Goal: Information Seeking & Learning: Compare options

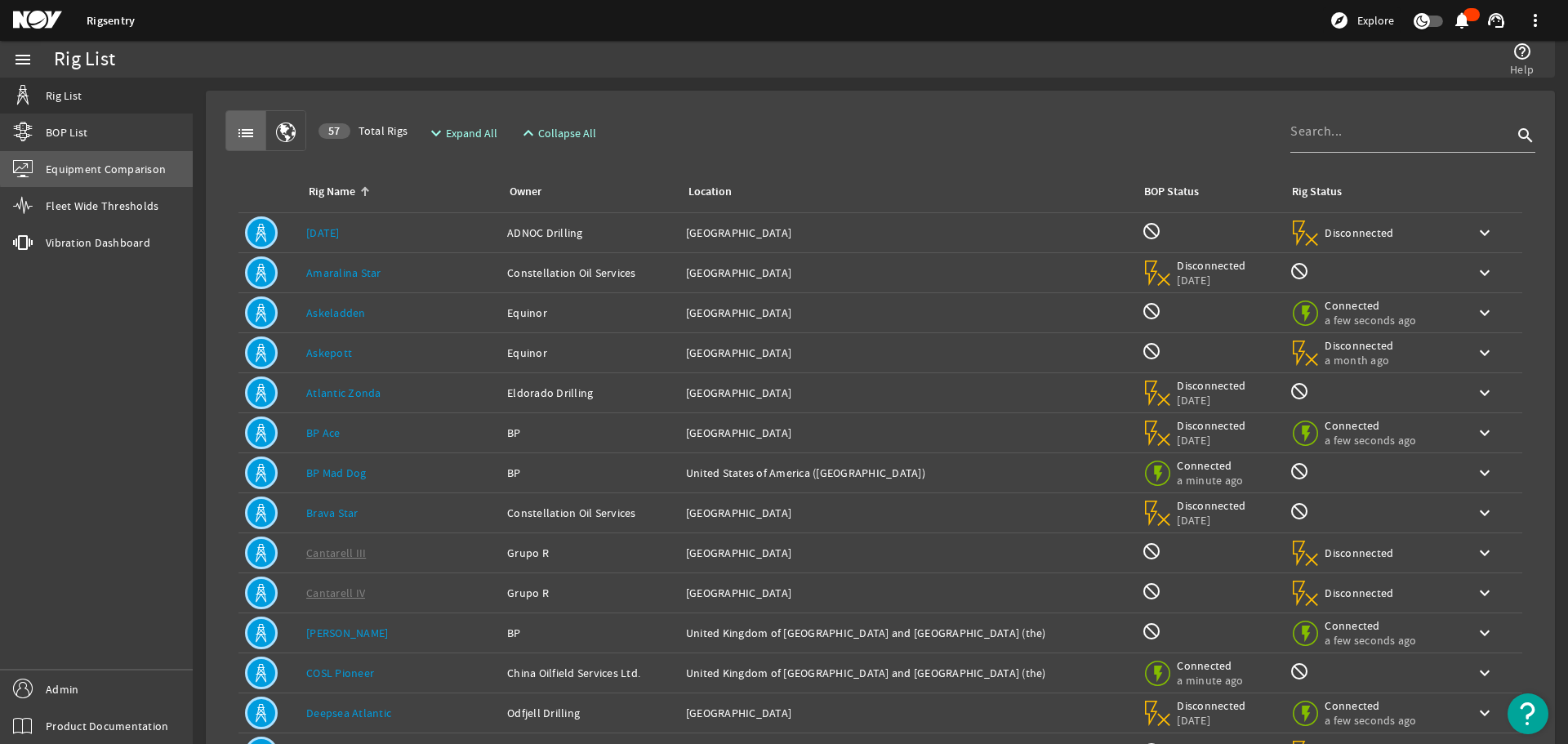
click at [139, 164] on span "Equipment Comparison" at bounding box center [106, 169] width 120 height 17
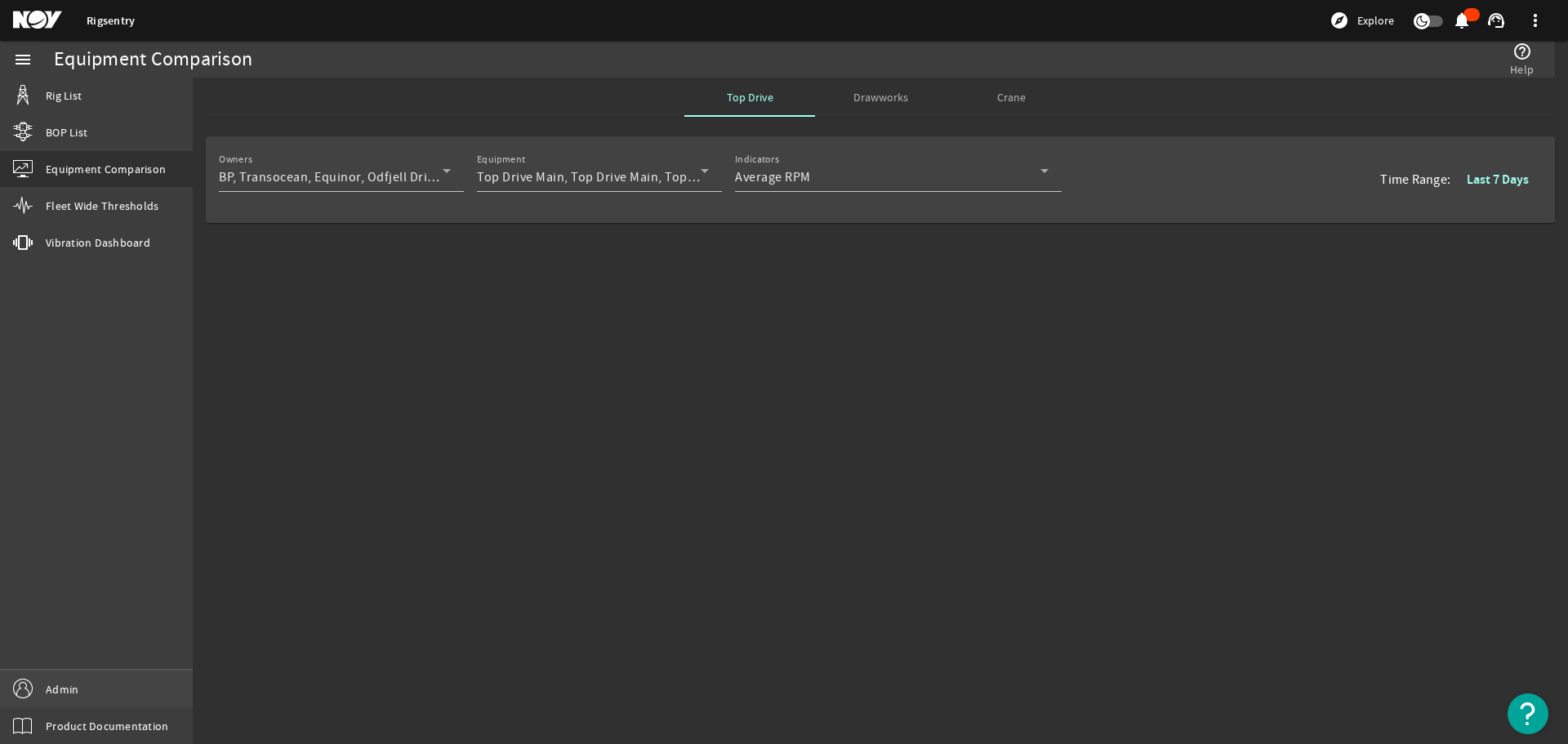
click at [147, 700] on link "Admin" at bounding box center [96, 689] width 192 height 37
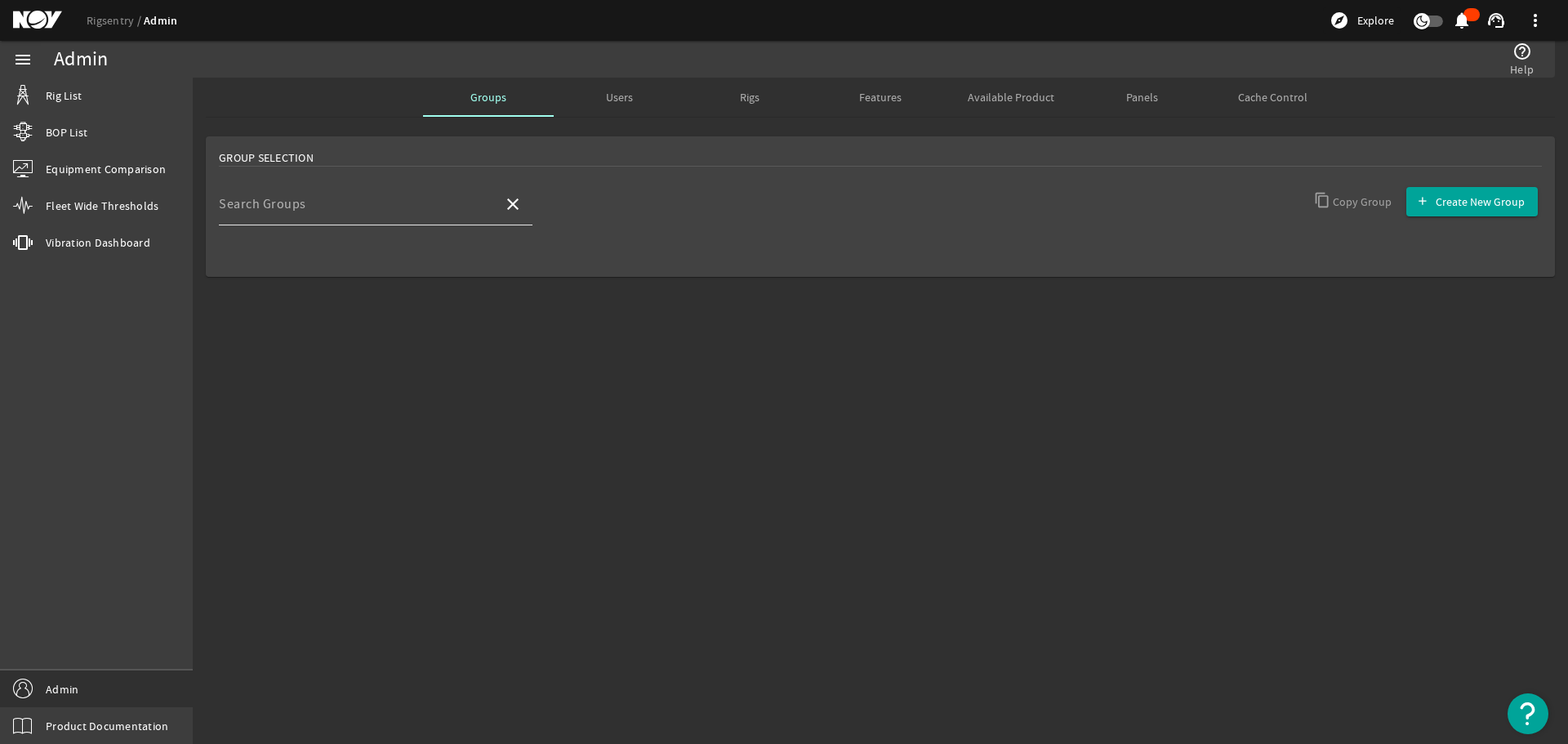
click at [398, 216] on input "Search Groups" at bounding box center [354, 211] width 271 height 20
type input "deve"
click at [339, 251] on mat-option "Developers" at bounding box center [376, 252] width 314 height 39
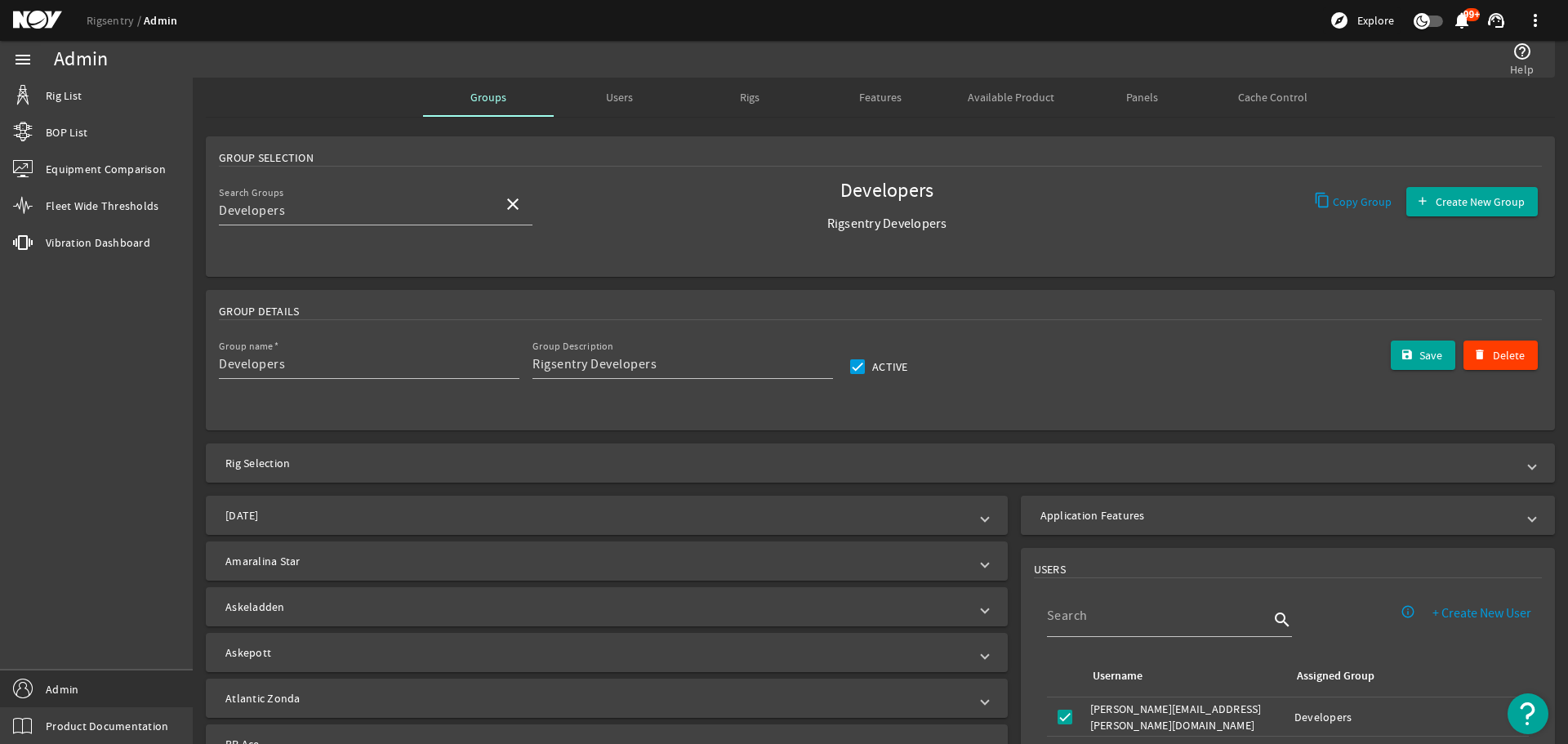
click at [1112, 516] on mat-panel-title "Application Features" at bounding box center [1278, 515] width 475 height 17
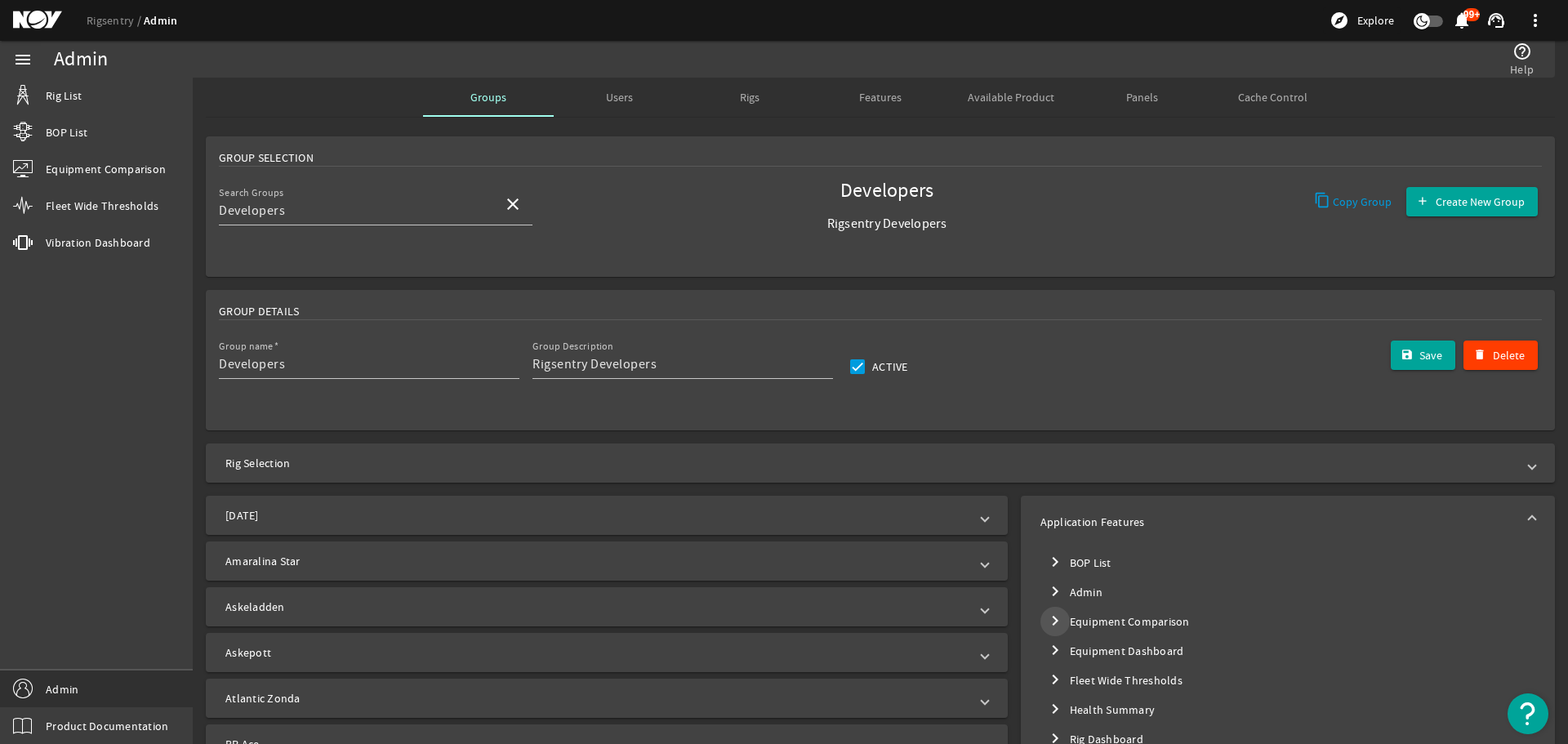
click at [1047, 625] on mat-icon "chevron_right" at bounding box center [1055, 621] width 20 height 20
click at [1079, 724] on input "V2" at bounding box center [1084, 716] width 23 height 23
checkbox input "false"
click at [1396, 335] on span "submit" at bounding box center [1423, 355] width 65 height 39
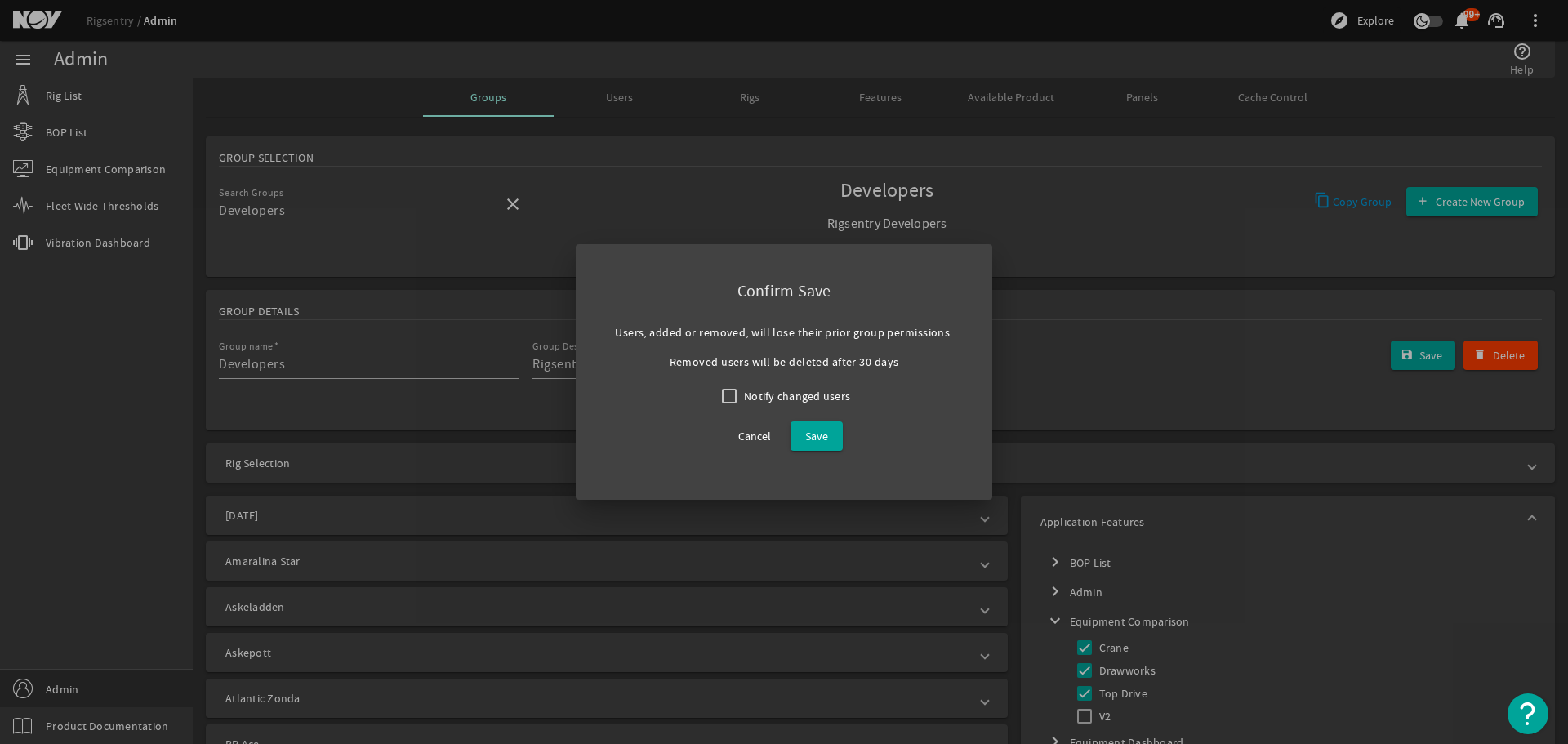
click at [845, 440] on div "Cancel Save" at bounding box center [784, 435] width 337 height 56
click at [831, 440] on span at bounding box center [817, 436] width 52 height 39
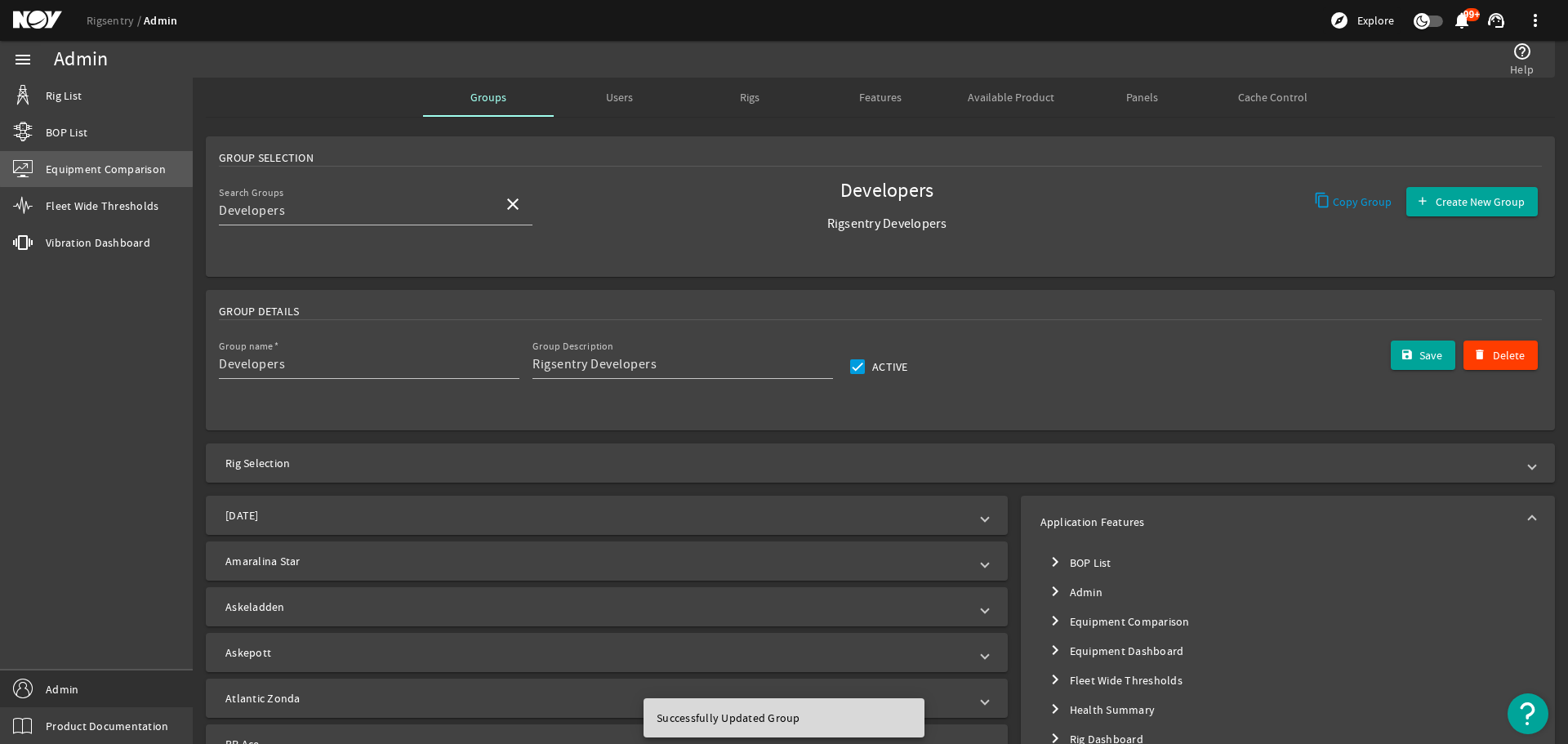
click at [97, 169] on span "Equipment Comparison" at bounding box center [106, 169] width 120 height 17
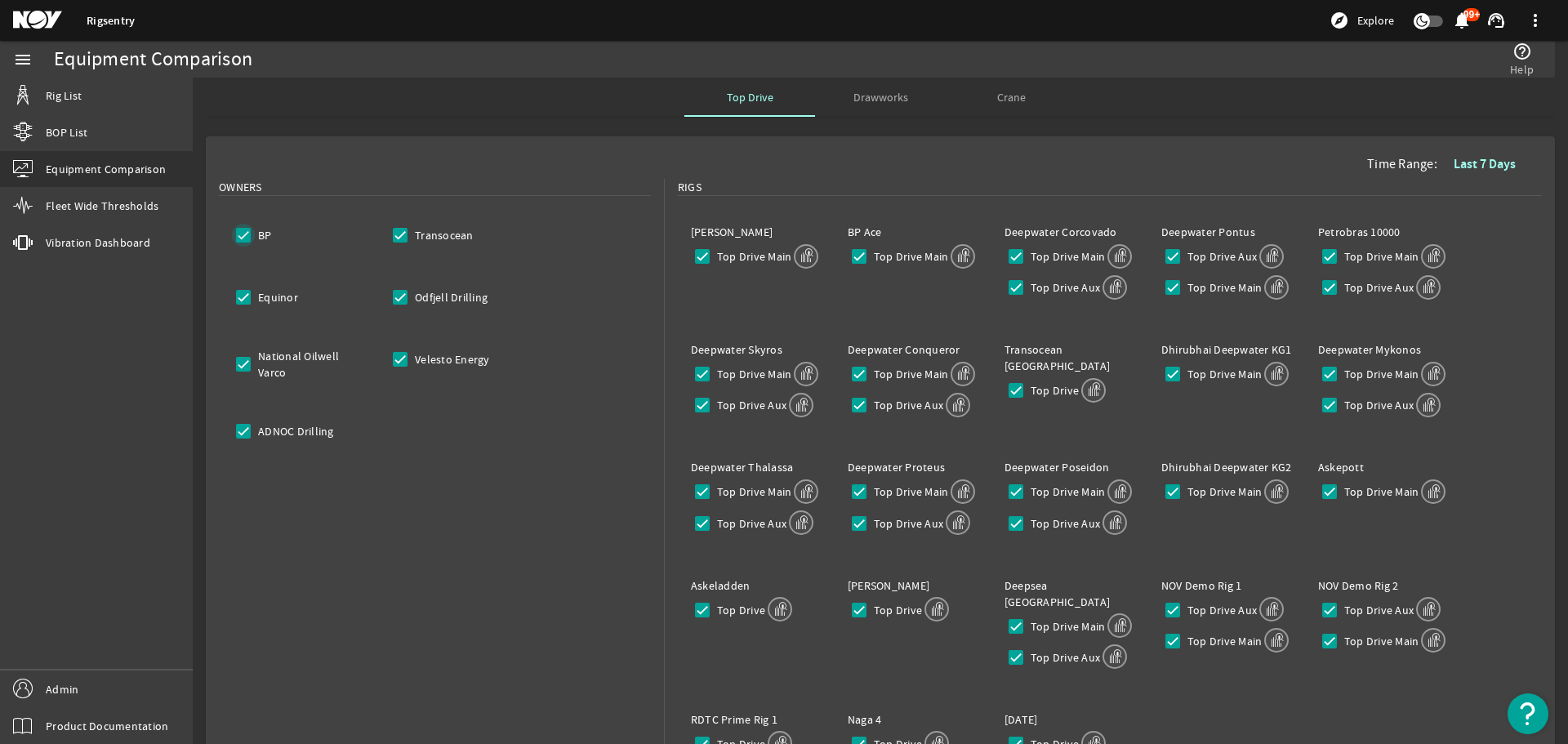
click at [242, 240] on input "BP" at bounding box center [243, 235] width 23 height 23
checkbox input "false"
click at [240, 295] on input "Equinor" at bounding box center [243, 297] width 23 height 23
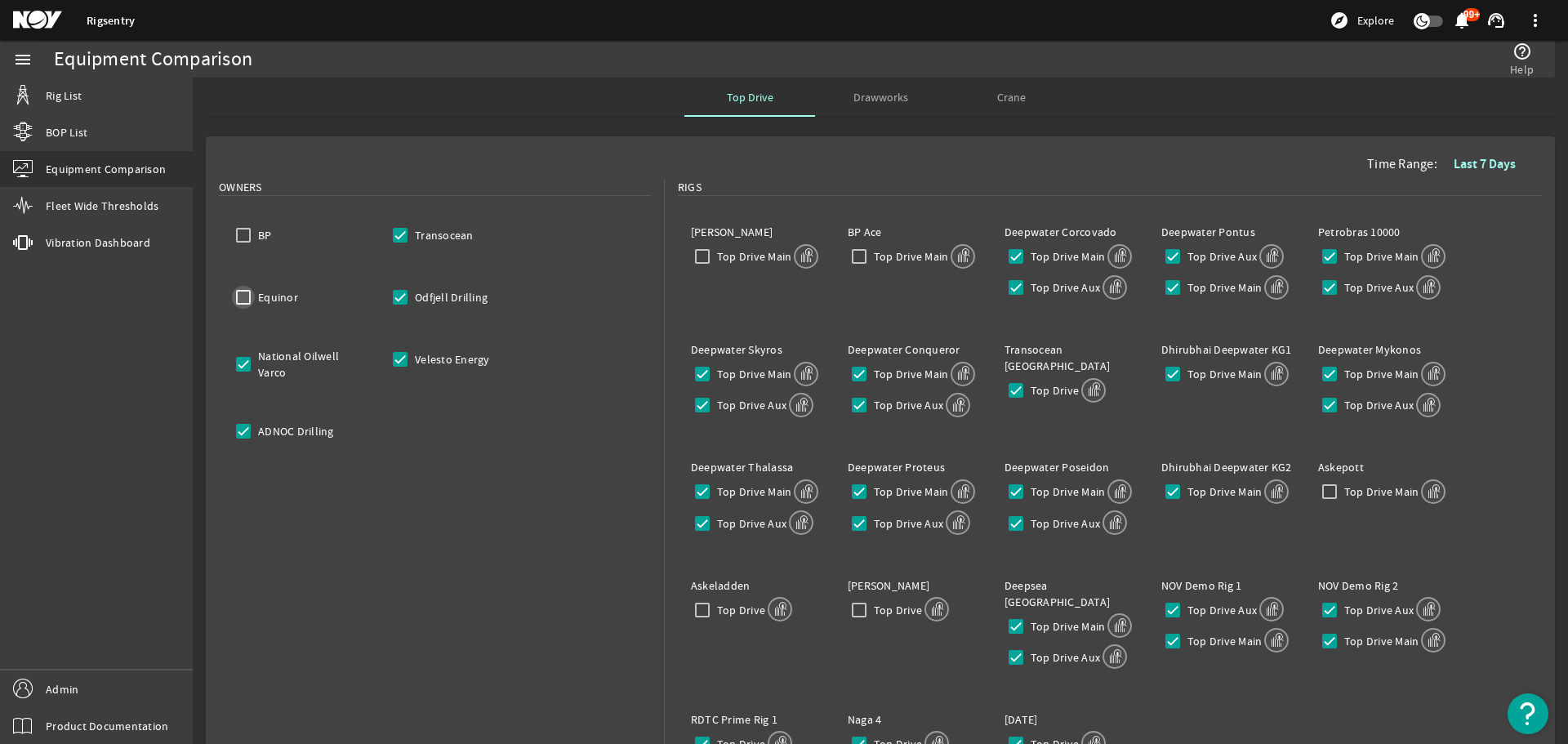
checkbox input "false"
click at [238, 364] on input "National Oilwell Varco" at bounding box center [243, 364] width 23 height 23
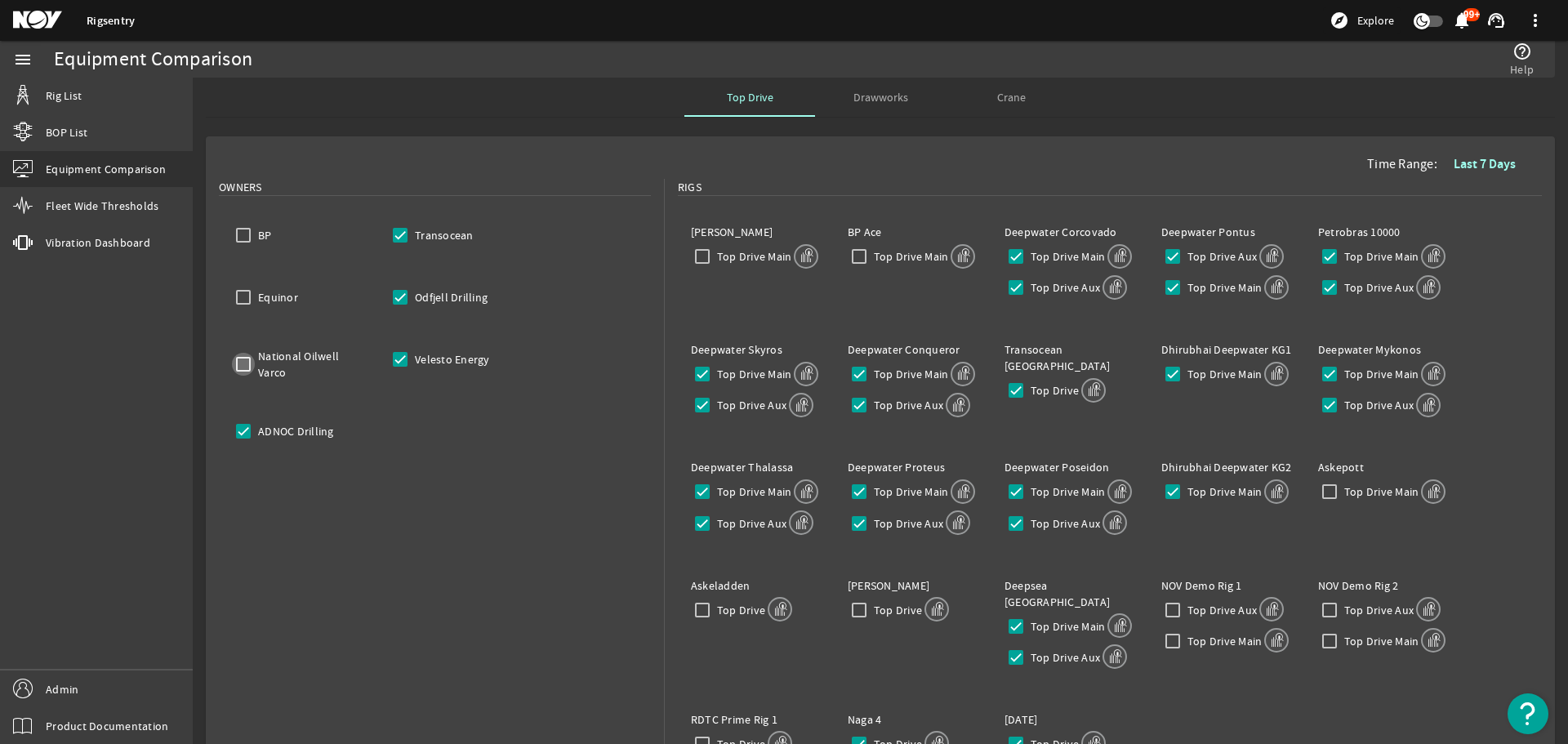
checkbox input "false"
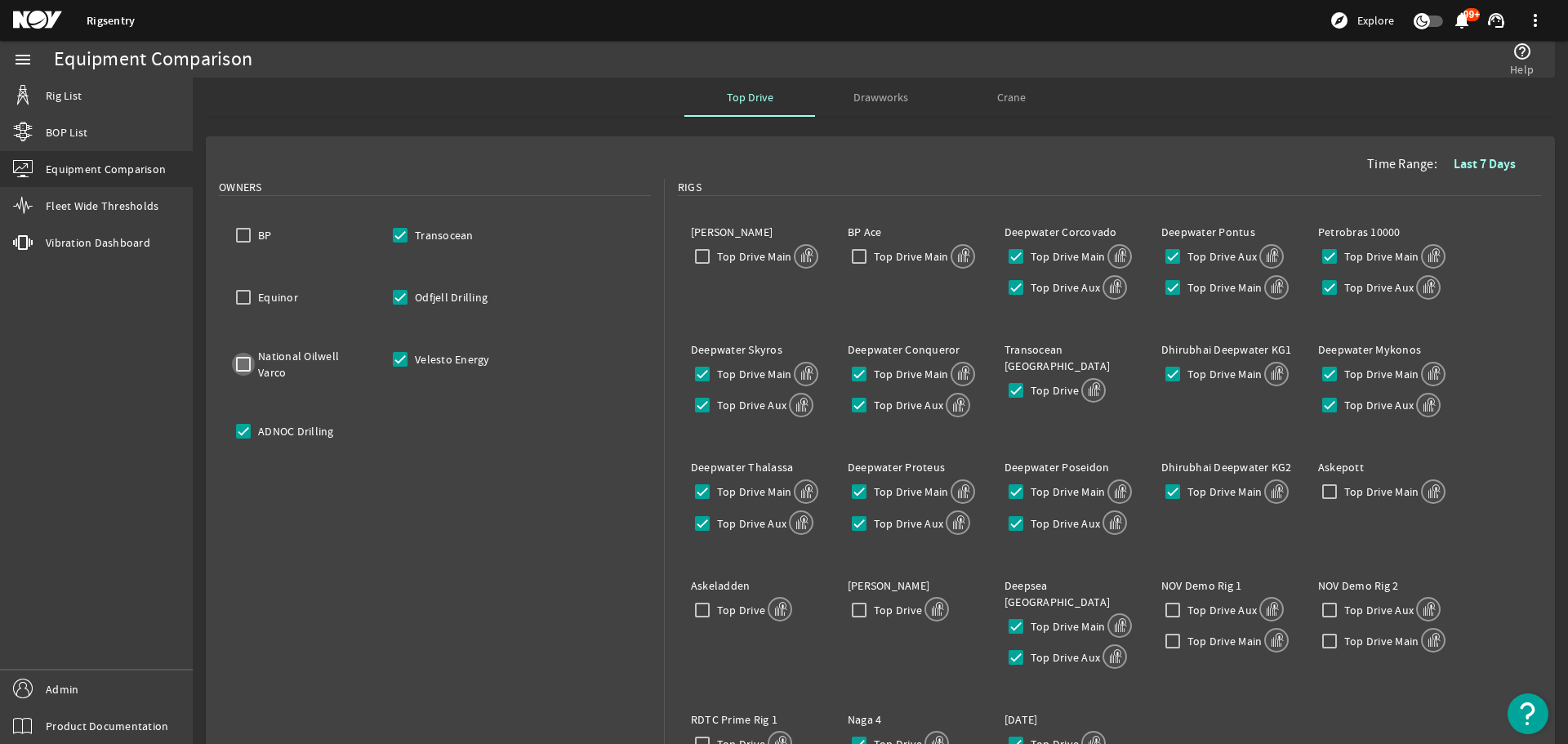
checkbox input "false"
click at [237, 429] on input "ADNOC Drilling" at bounding box center [243, 431] width 23 height 23
checkbox input "false"
click at [402, 359] on input "Velesto Energy" at bounding box center [399, 359] width 23 height 23
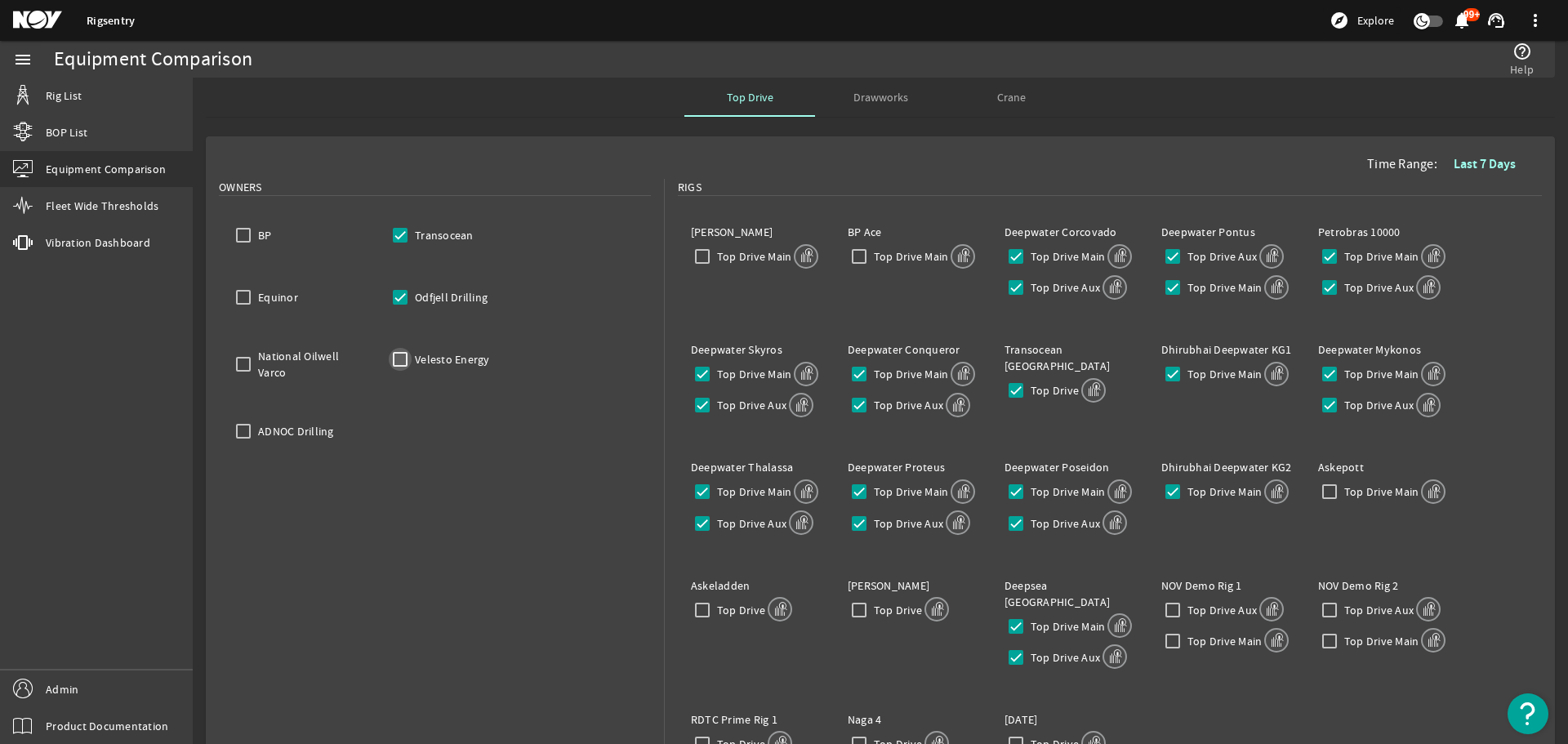
checkbox input "false"
click at [408, 304] on input "Odfjell Drilling" at bounding box center [399, 297] width 23 height 23
checkbox input "false"
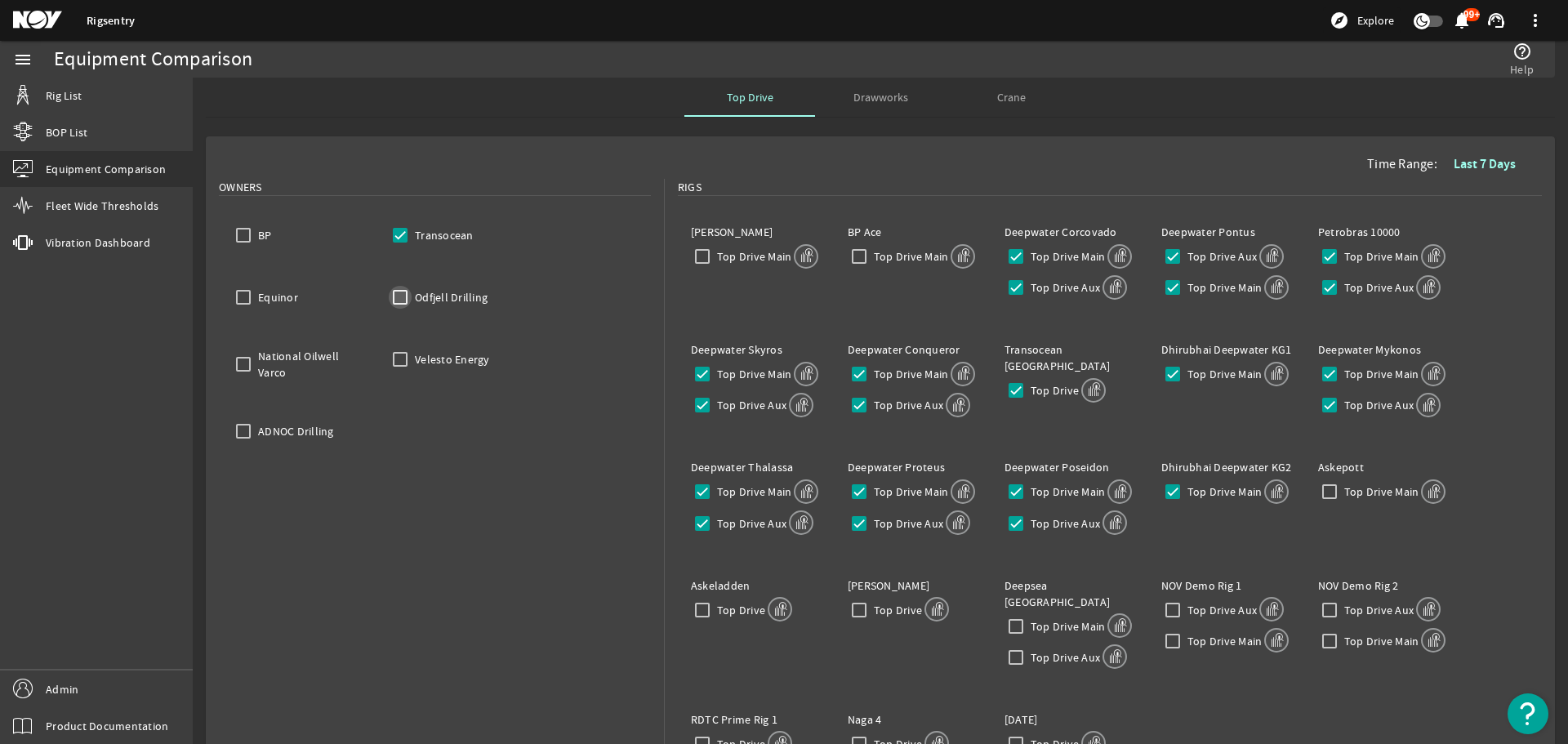
checkbox input "false"
click at [401, 240] on input "Transocean" at bounding box center [399, 235] width 23 height 23
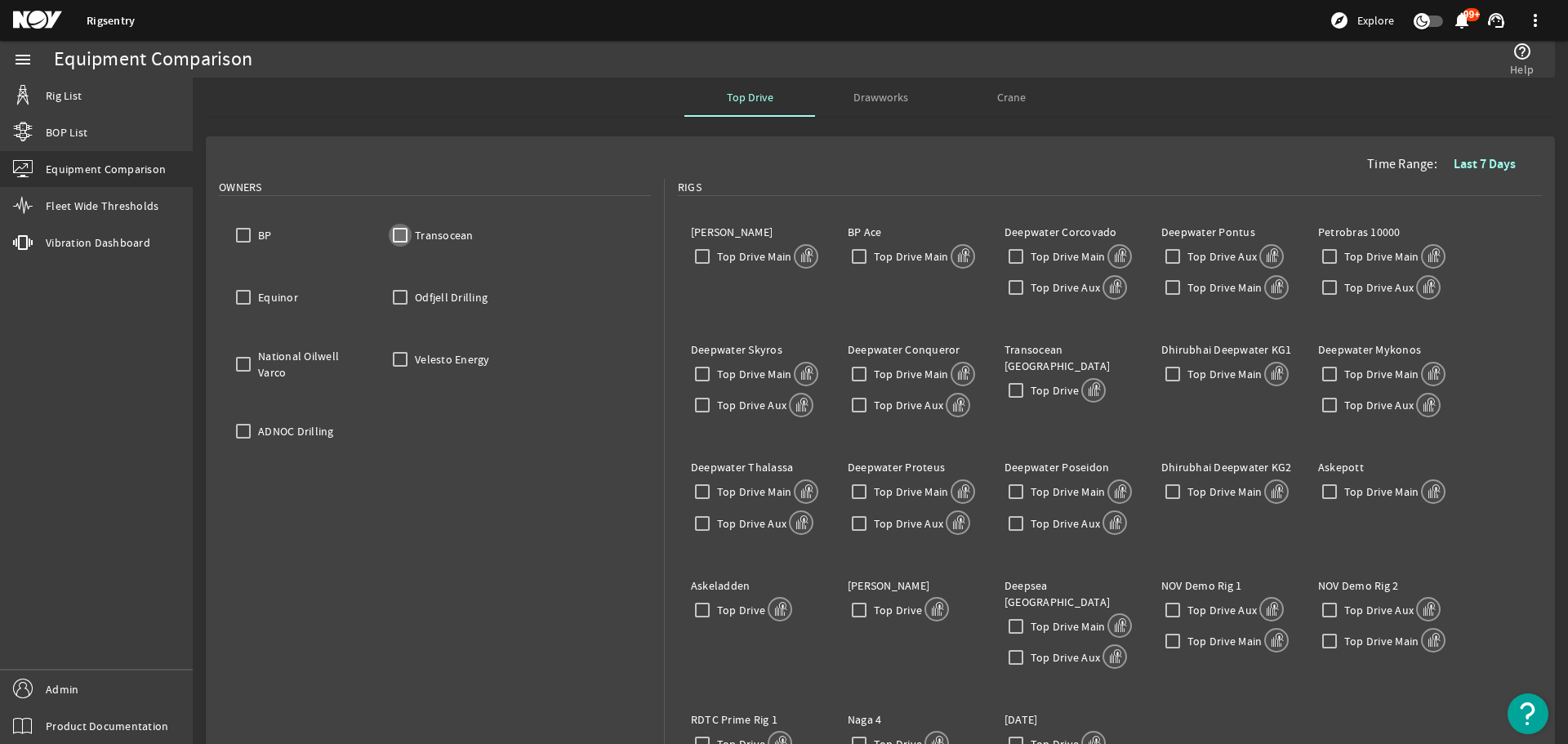
checkbox input "false"
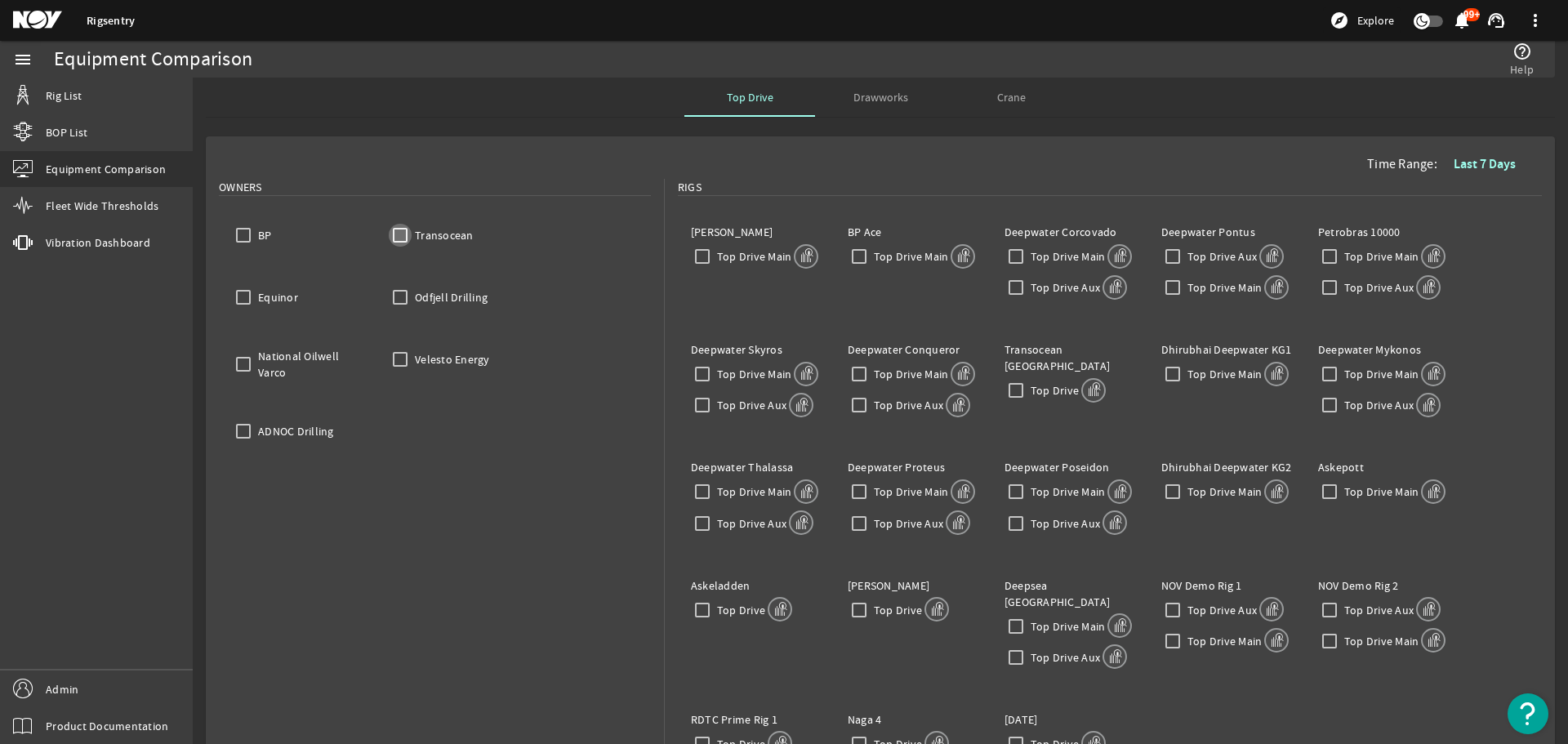
checkbox input "false"
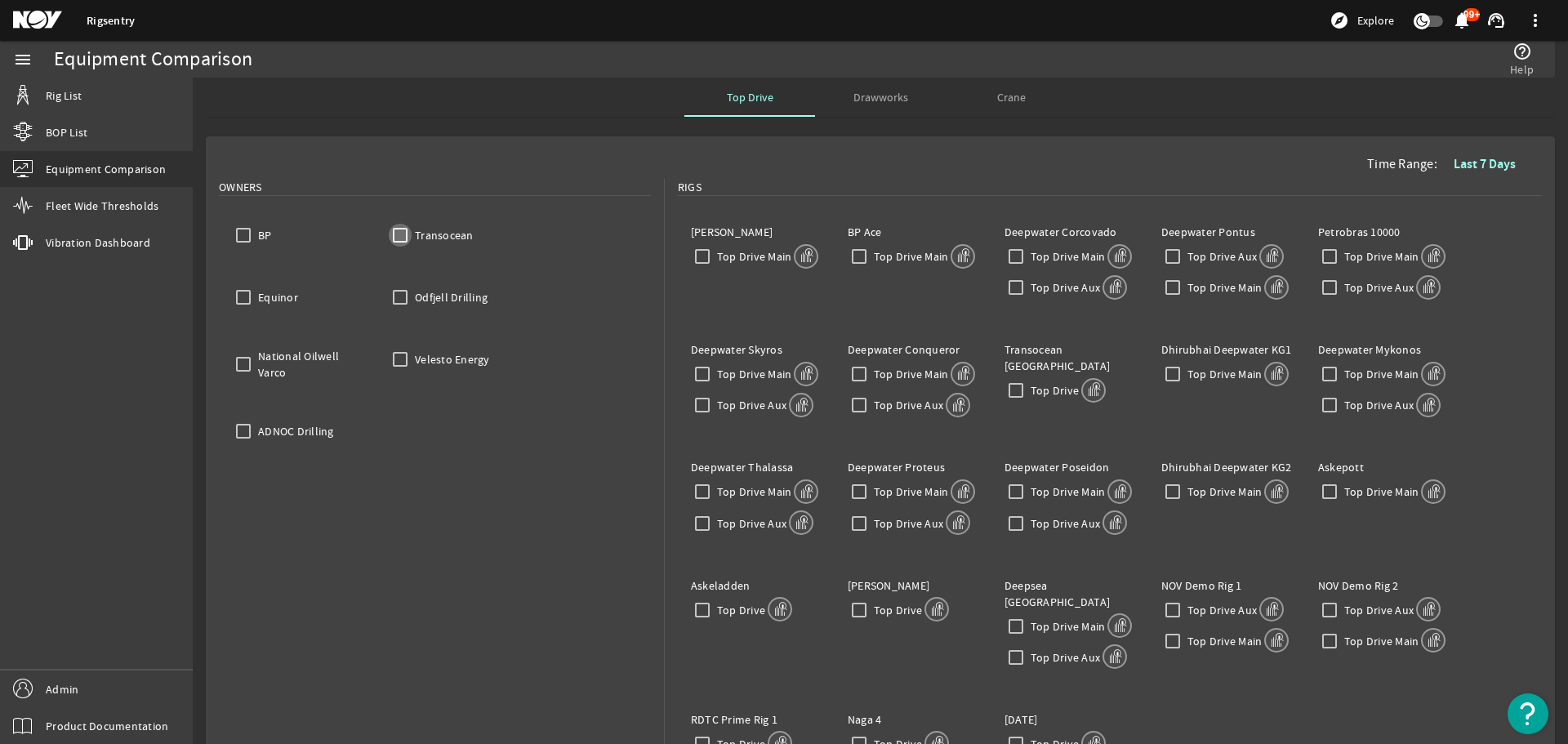
checkbox input "false"
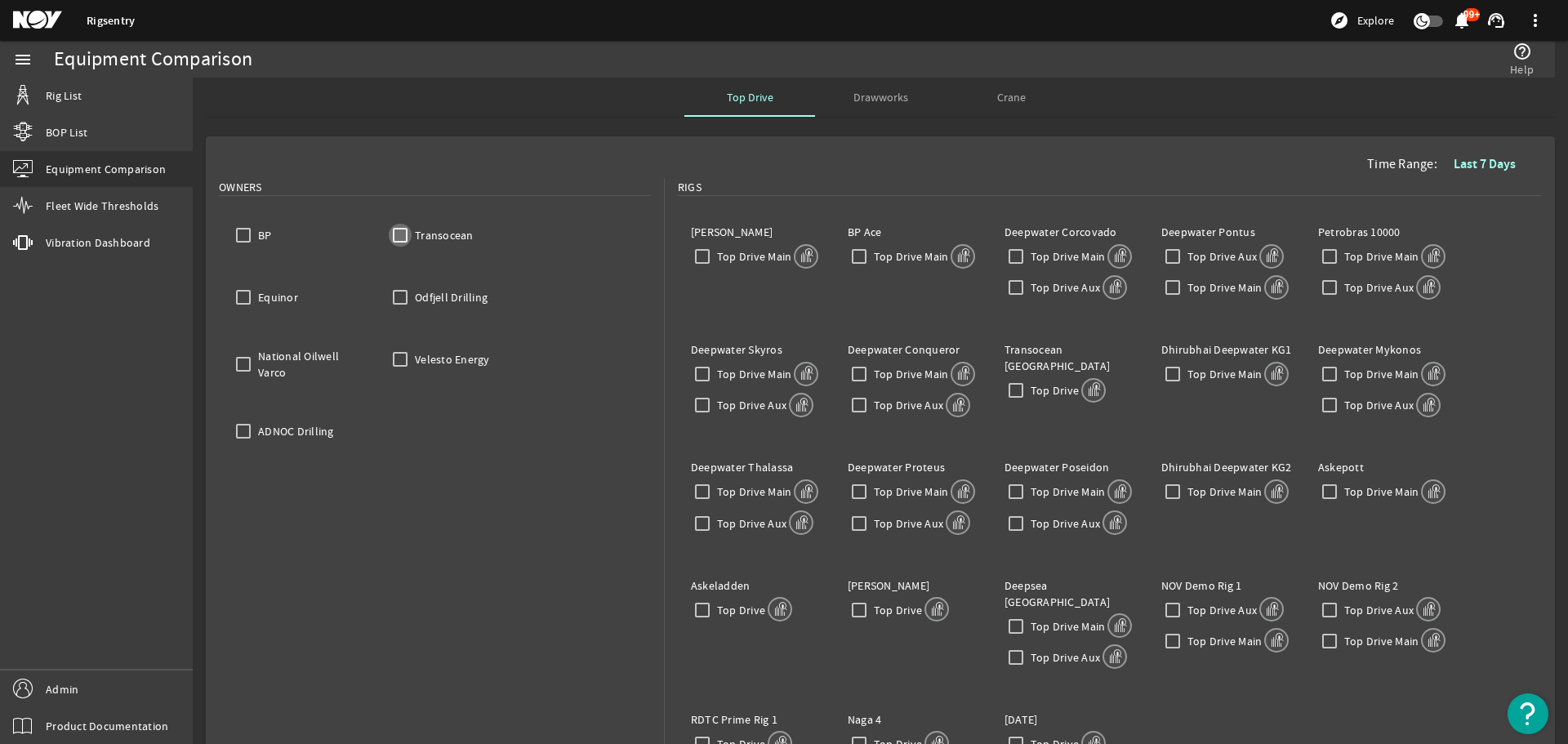
checkbox input "false"
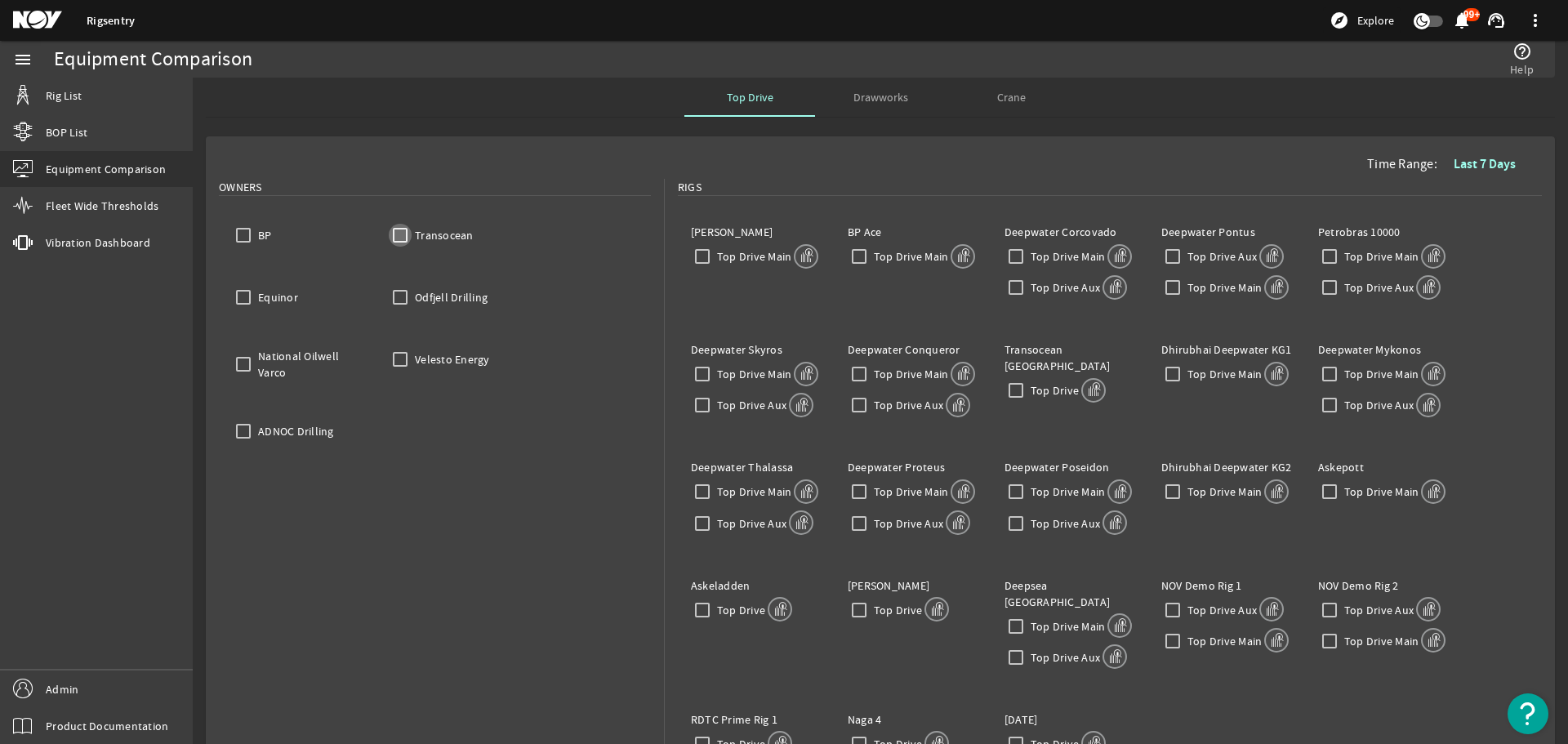
checkbox input "false"
click at [702, 259] on input "Top Drive Main" at bounding box center [702, 256] width 23 height 23
checkbox input "true"
click at [1465, 164] on b "Last 7 Days" at bounding box center [1484, 163] width 62 height 17
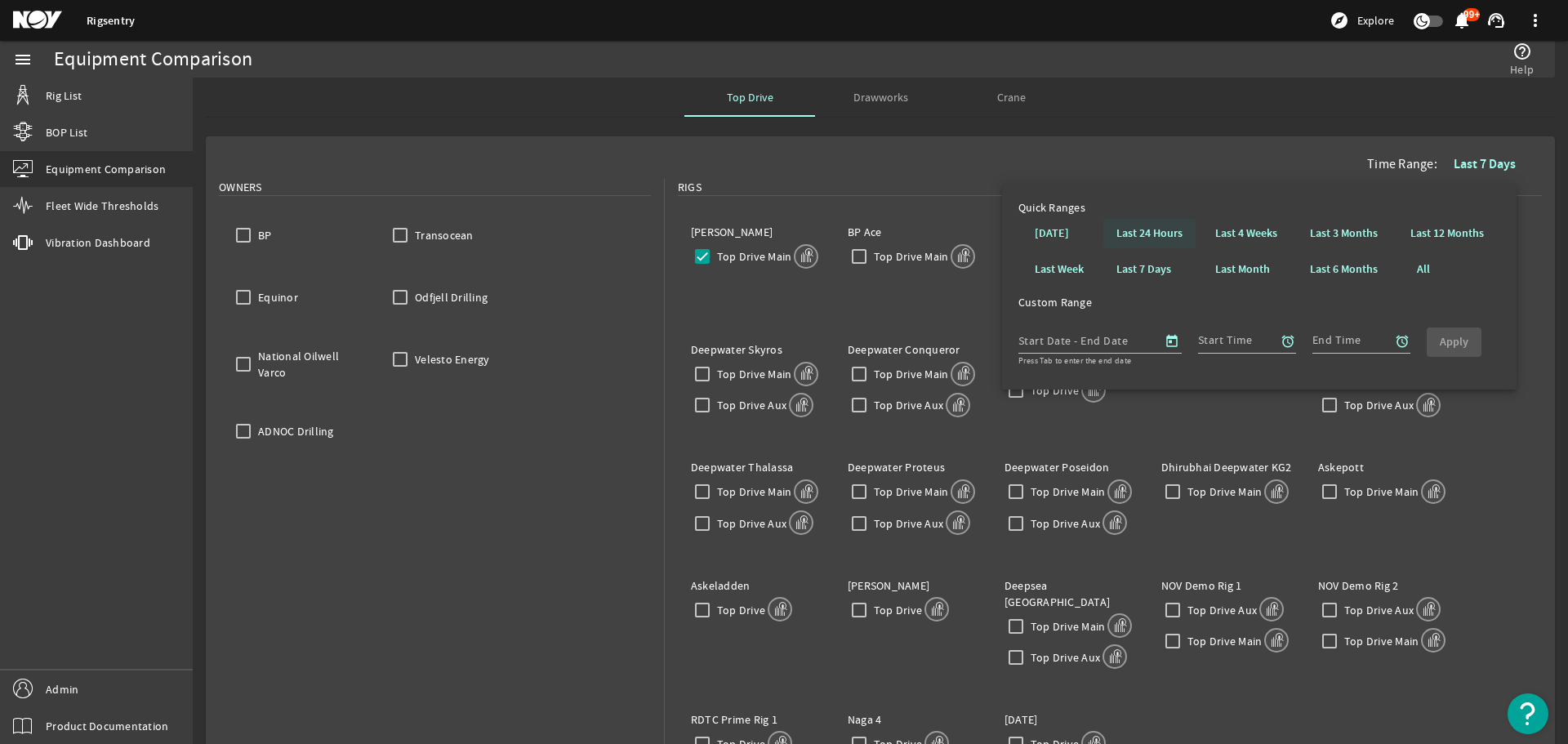
click at [1162, 232] on b "Last 24 Hours" at bounding box center [1149, 234] width 66 height 17
click at [1162, 232] on div "Time Range: Last 7 Days Owners BP Transocean Equinor Odfjell Drilling National …" at bounding box center [880, 616] width 1375 height 972
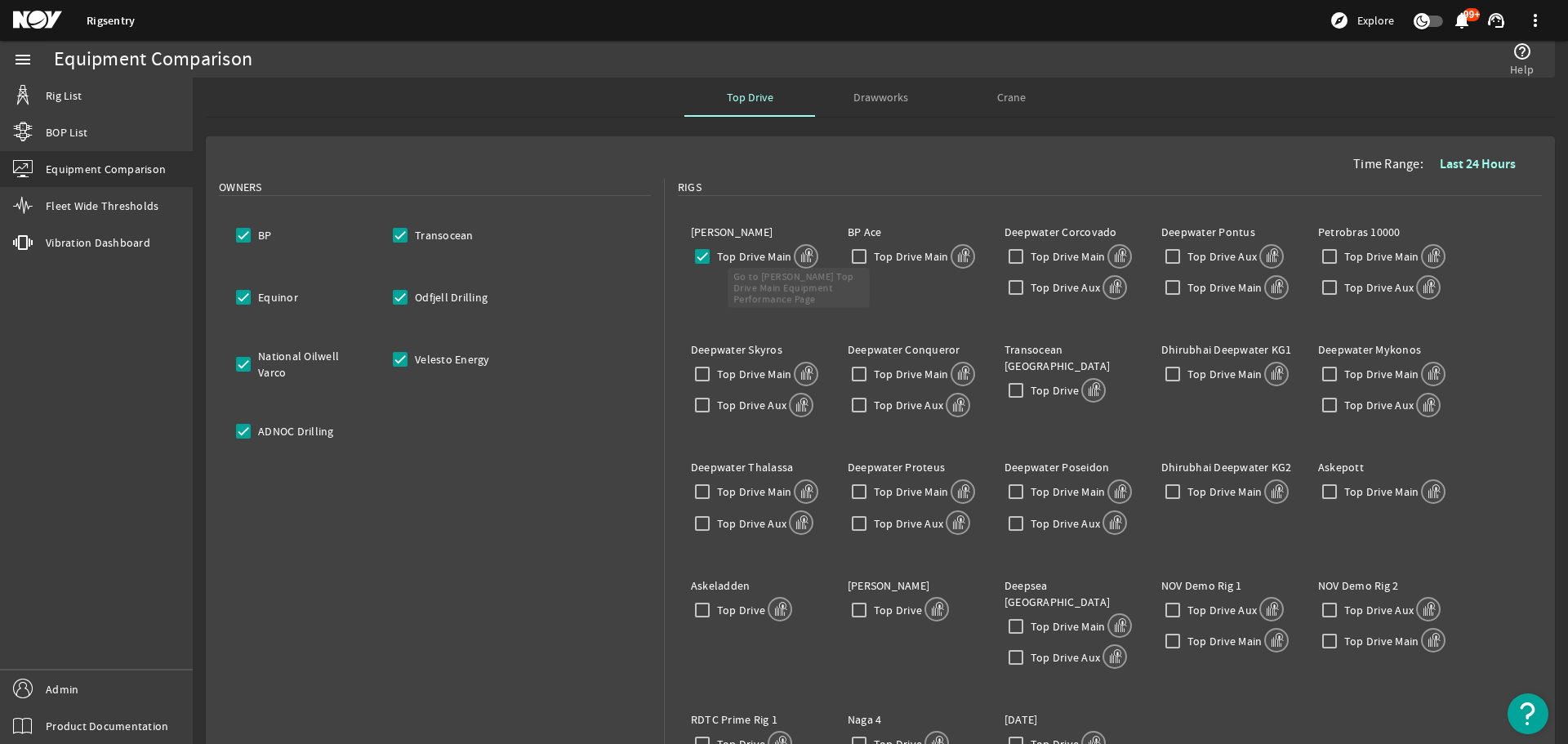
click at [803, 256] on mat-icon at bounding box center [806, 257] width 25 height 25
click at [1442, 154] on span at bounding box center [1478, 165] width 103 height 39
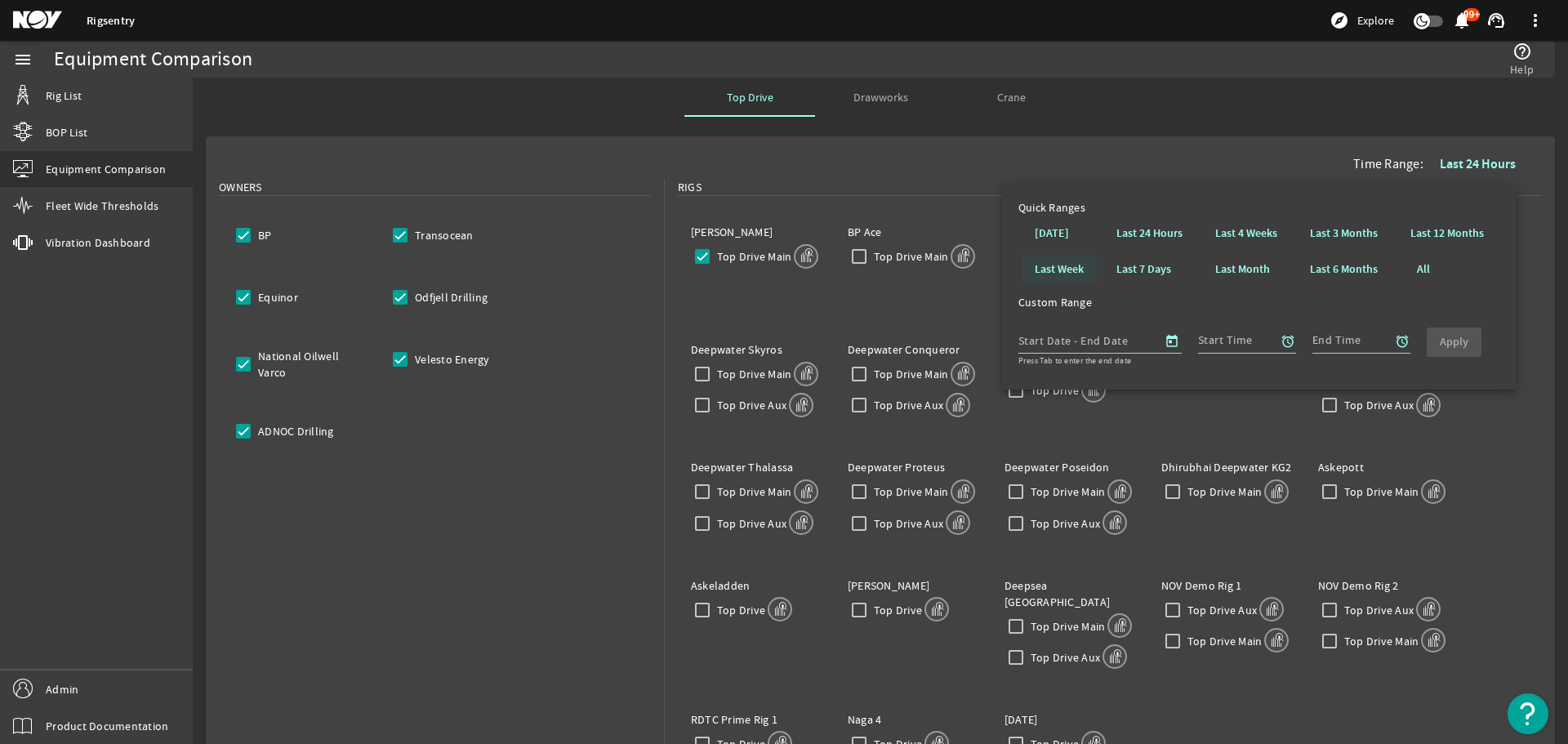
click at [1066, 271] on b "Last Week" at bounding box center [1059, 269] width 49 height 17
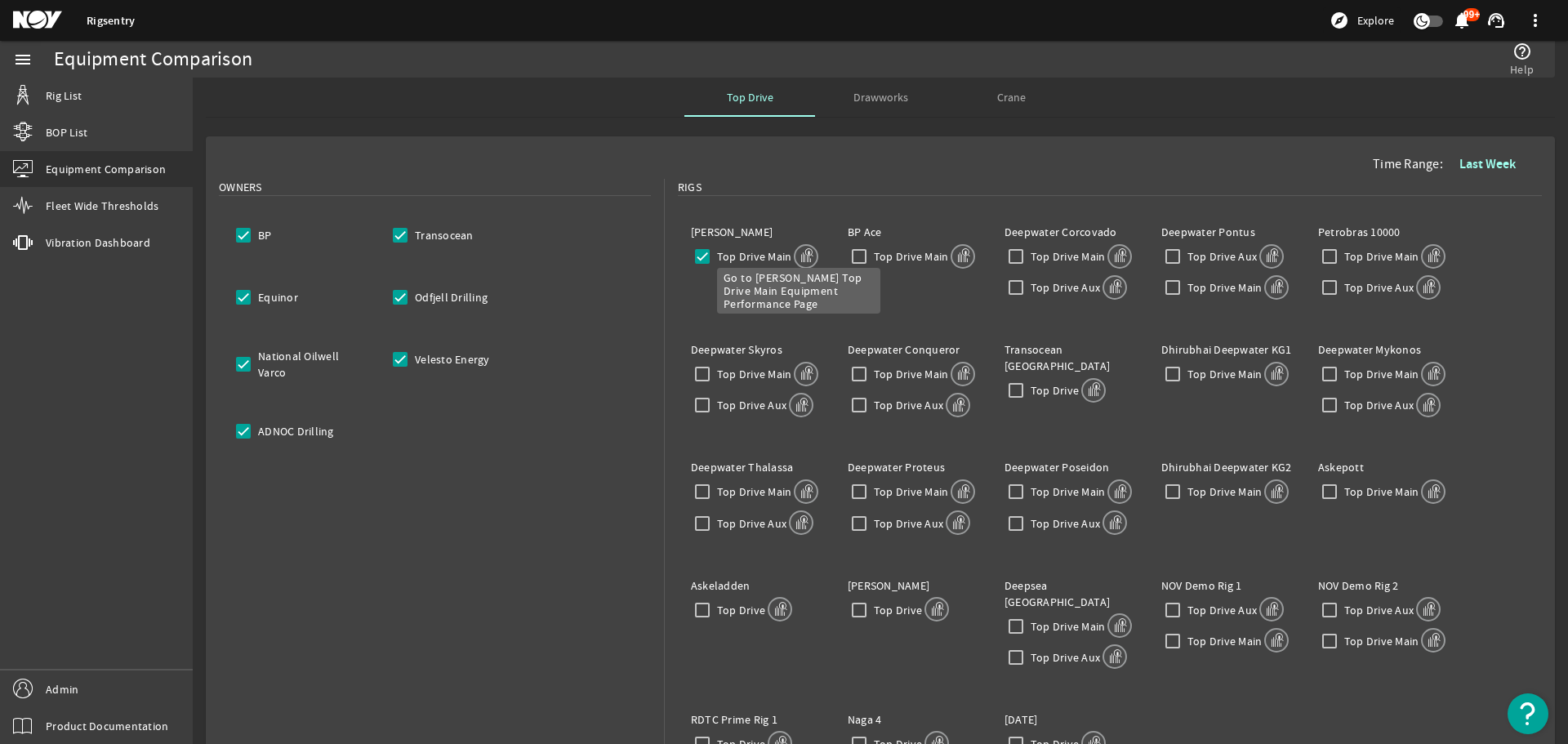
click at [800, 261] on mat-icon at bounding box center [806, 257] width 25 height 25
click at [1470, 159] on b "Last Week" at bounding box center [1487, 163] width 56 height 17
click at [1460, 164] on b "Last Week" at bounding box center [1487, 163] width 56 height 17
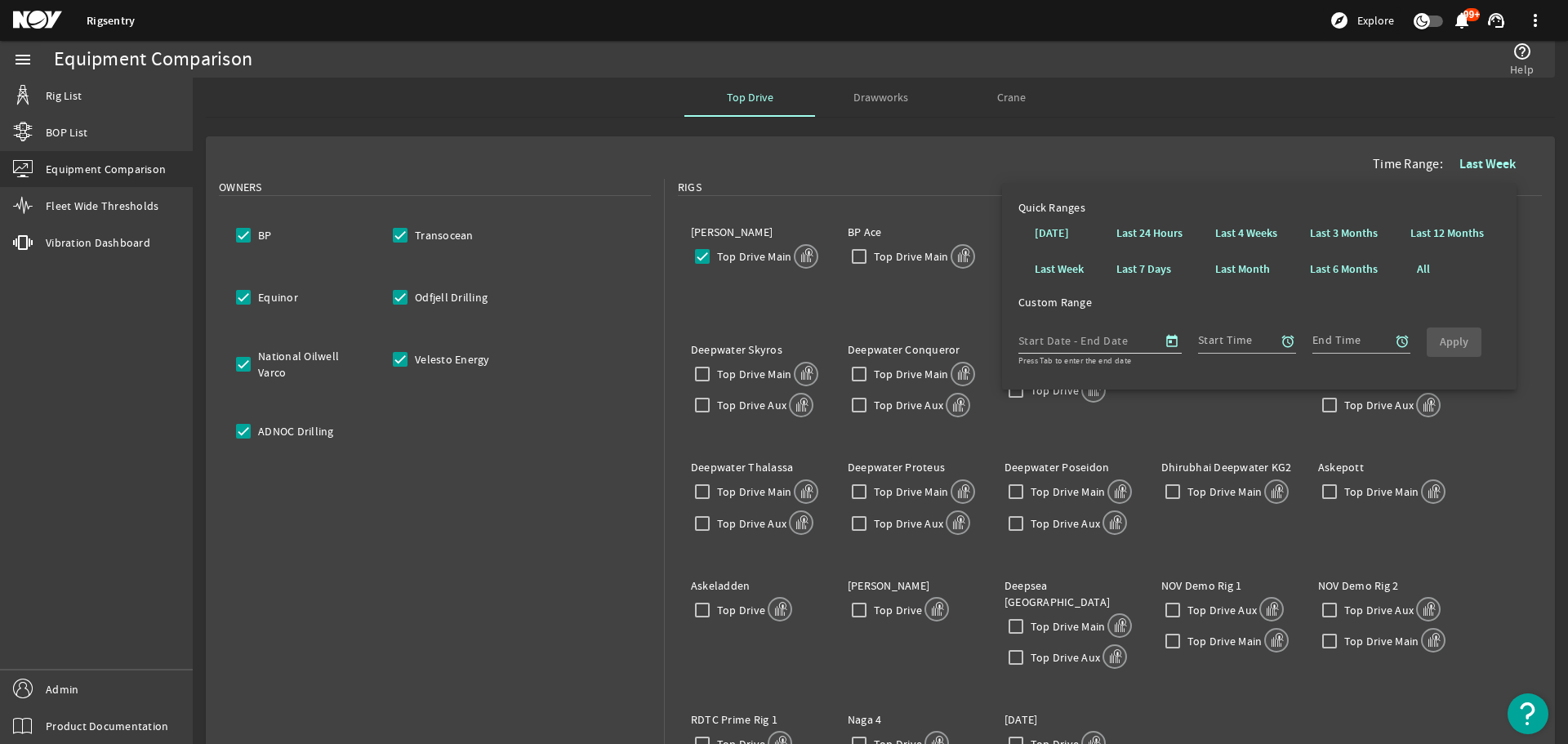
click at [1113, 343] on input "text" at bounding box center [1117, 340] width 67 height 20
click at [1166, 343] on span "Open calendar" at bounding box center [1172, 341] width 39 height 39
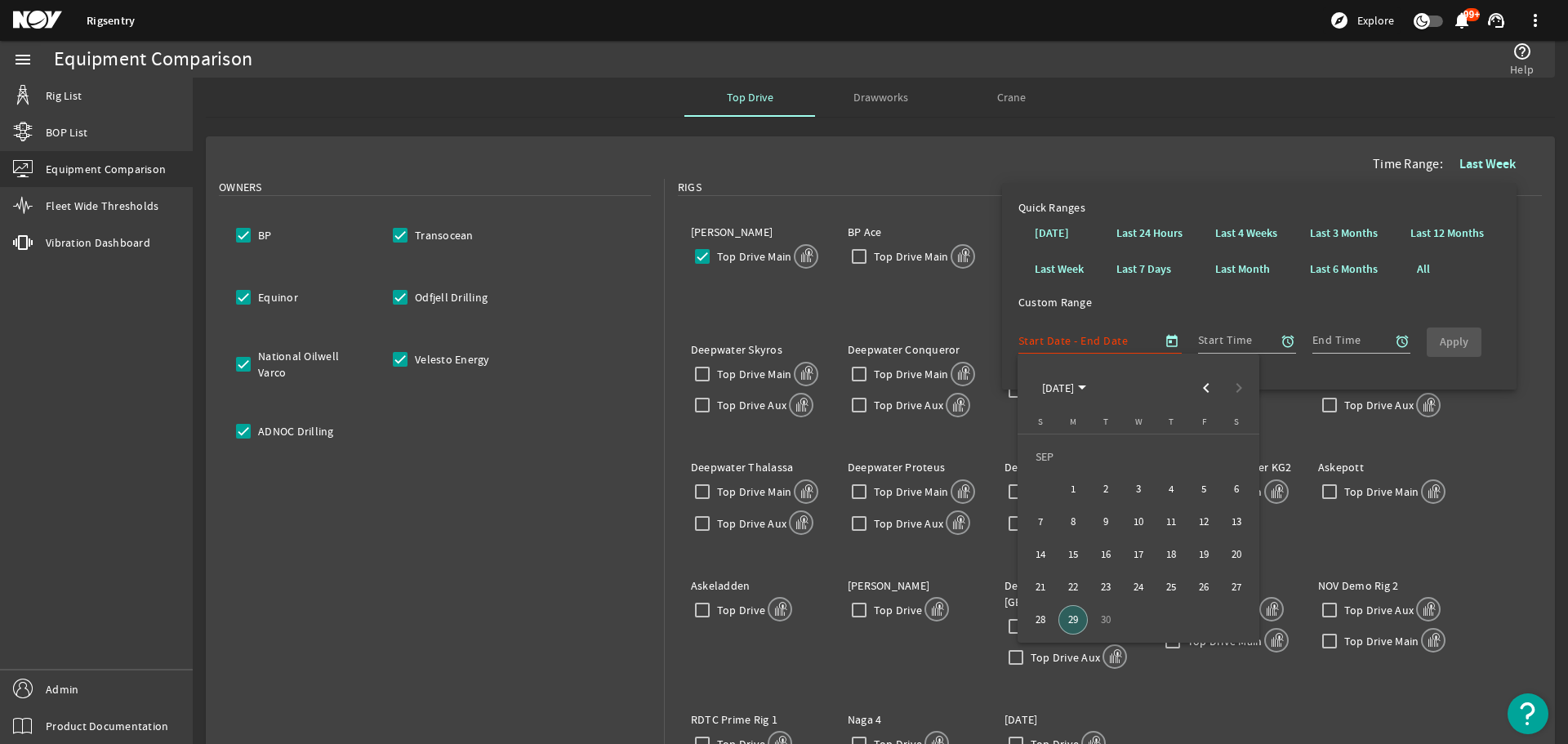
click at [1074, 486] on span "1" at bounding box center [1073, 489] width 30 height 30
type input "[DATE]"
click at [1135, 485] on span "3" at bounding box center [1138, 489] width 30 height 30
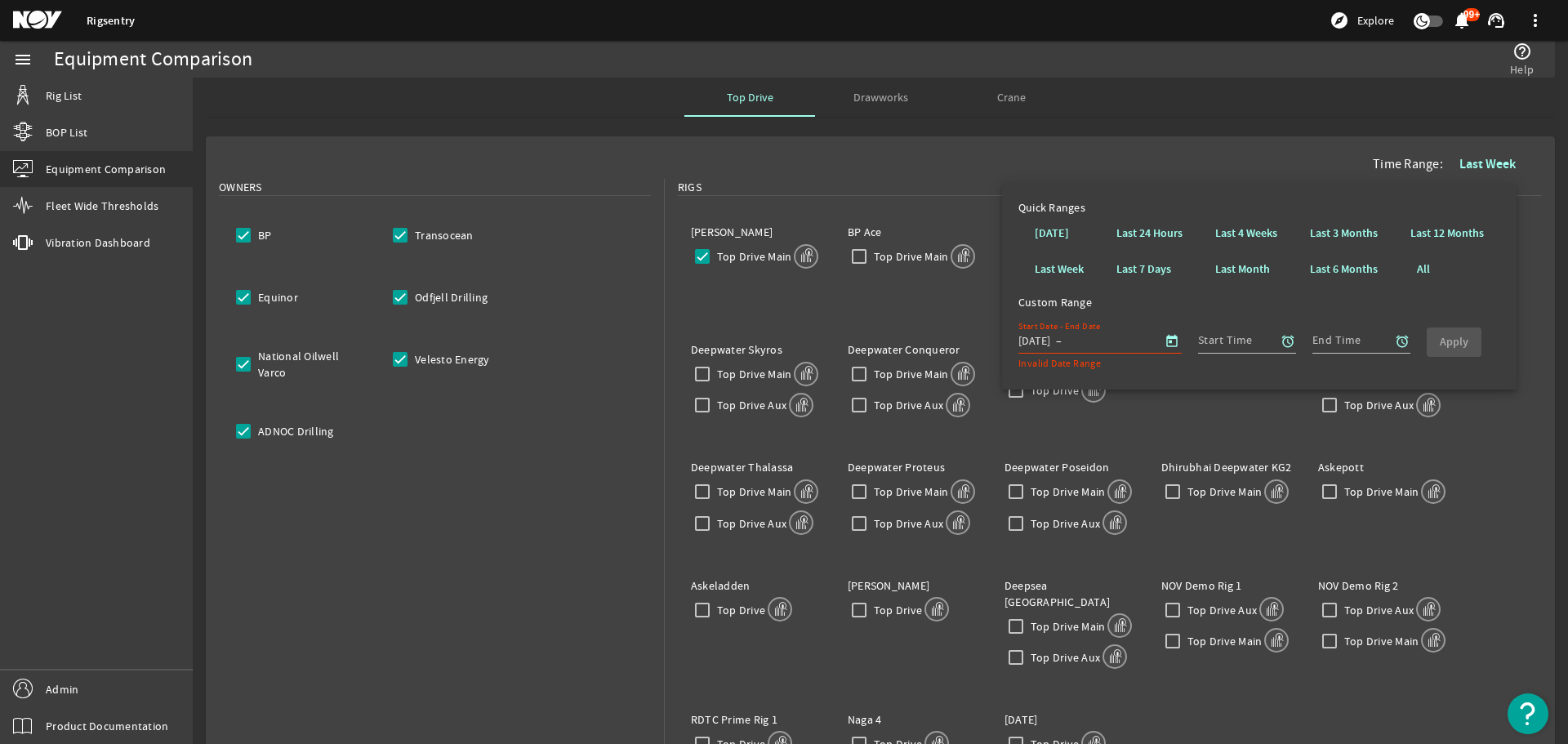
type input "[DATE]"
click at [1295, 333] on span "button" at bounding box center [1288, 341] width 39 height 39
click at [1333, 400] on b "00" at bounding box center [1338, 403] width 12 height 17
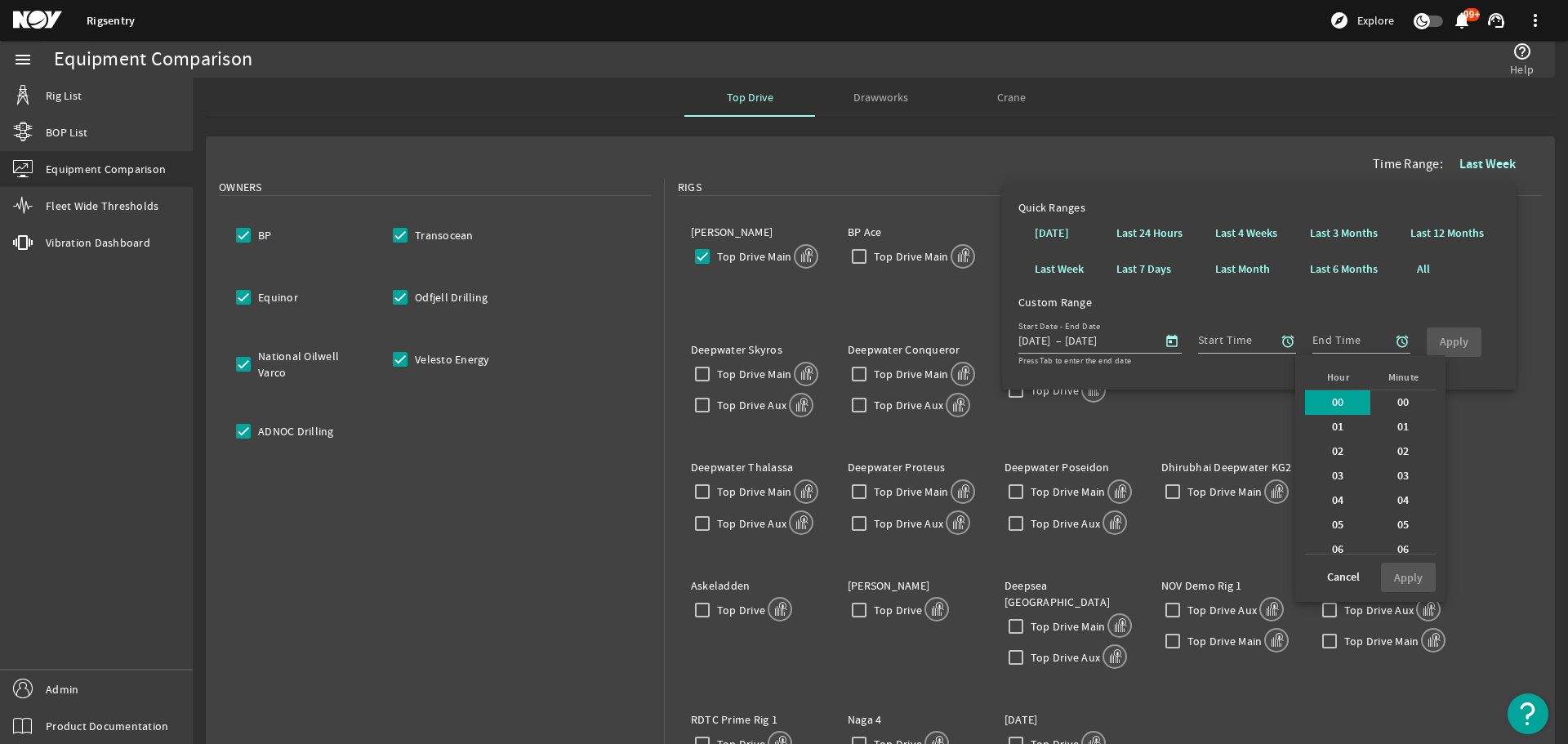
click at [1398, 403] on b "00" at bounding box center [1403, 403] width 12 height 17
click at [1403, 574] on b "Apply" at bounding box center [1408, 578] width 29 height 16
type input "00:00"
click at [1403, 341] on mat-icon "alarm" at bounding box center [1401, 341] width 15 height 15
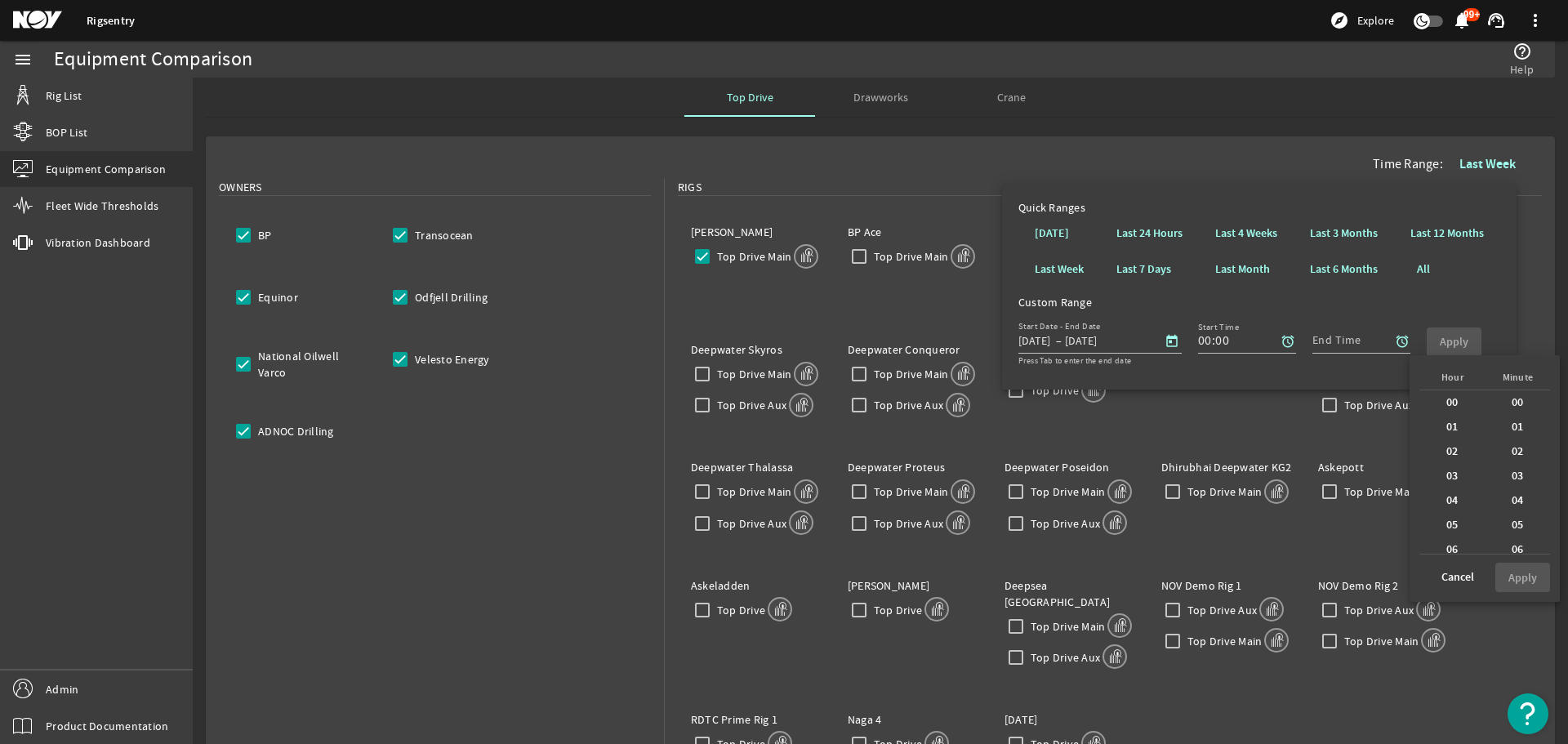
click at [1432, 430] on div "01" at bounding box center [1452, 427] width 65 height 25
click at [1449, 432] on b "01" at bounding box center [1453, 427] width 12 height 17
click at [1517, 407] on b "00" at bounding box center [1518, 403] width 12 height 17
click at [1523, 582] on b "Apply" at bounding box center [1522, 578] width 29 height 16
type input "01:00"
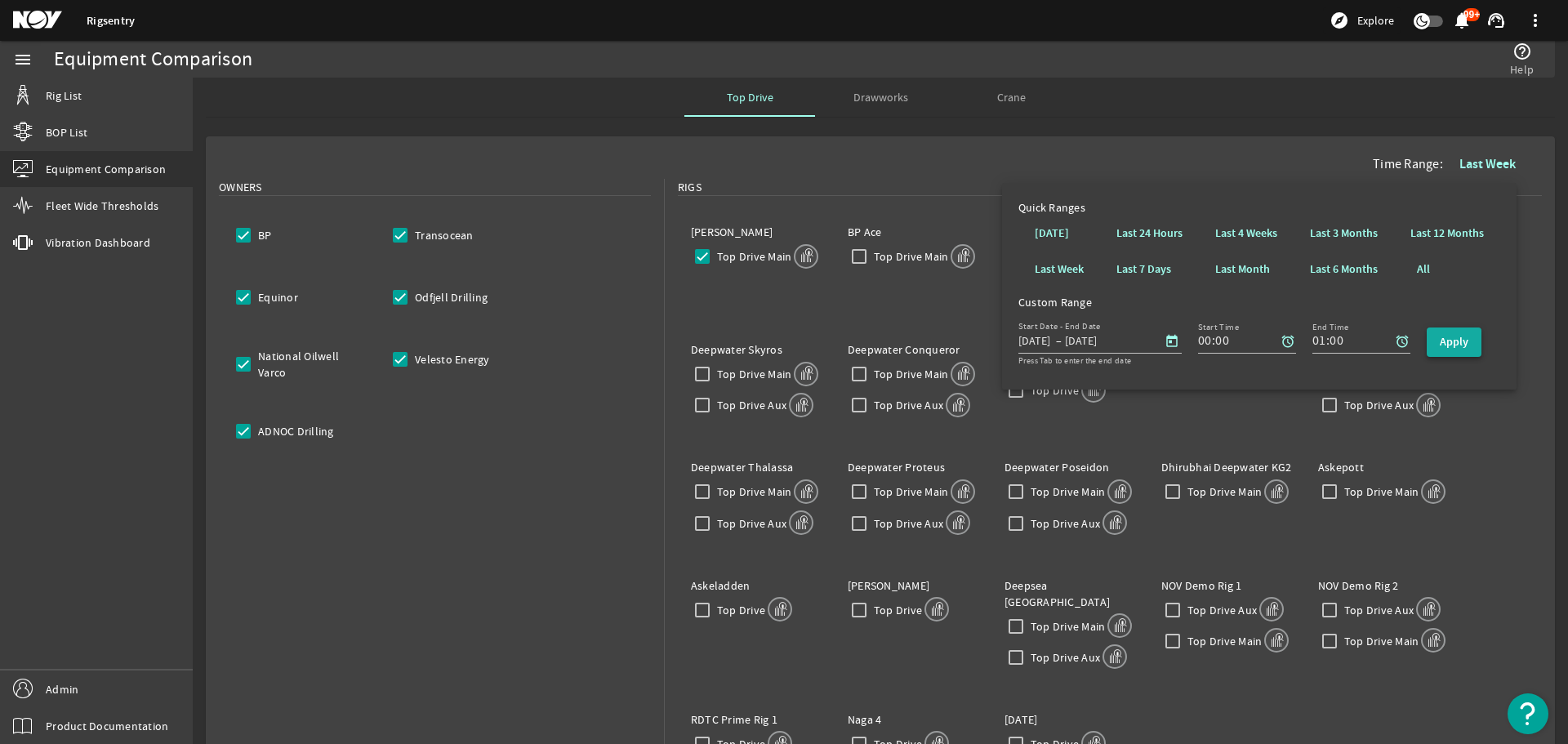
click at [1460, 348] on b "Apply" at bounding box center [1454, 342] width 29 height 16
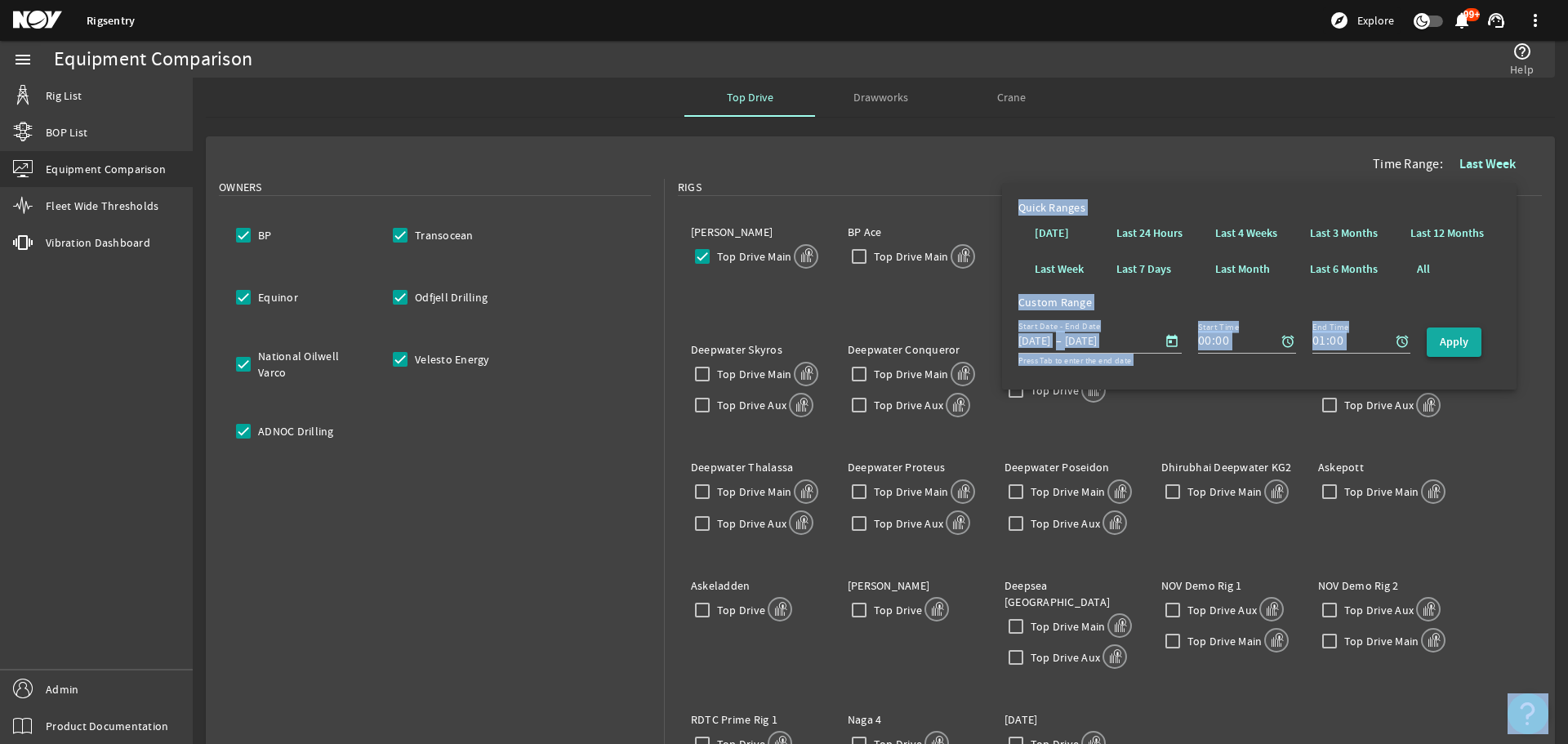
click at [1460, 348] on mat-sidenav-content "Equipment Comparison help_outline Help Top Drive Drawworks Crane Time Range: La…" at bounding box center [880, 411] width 1375 height 667
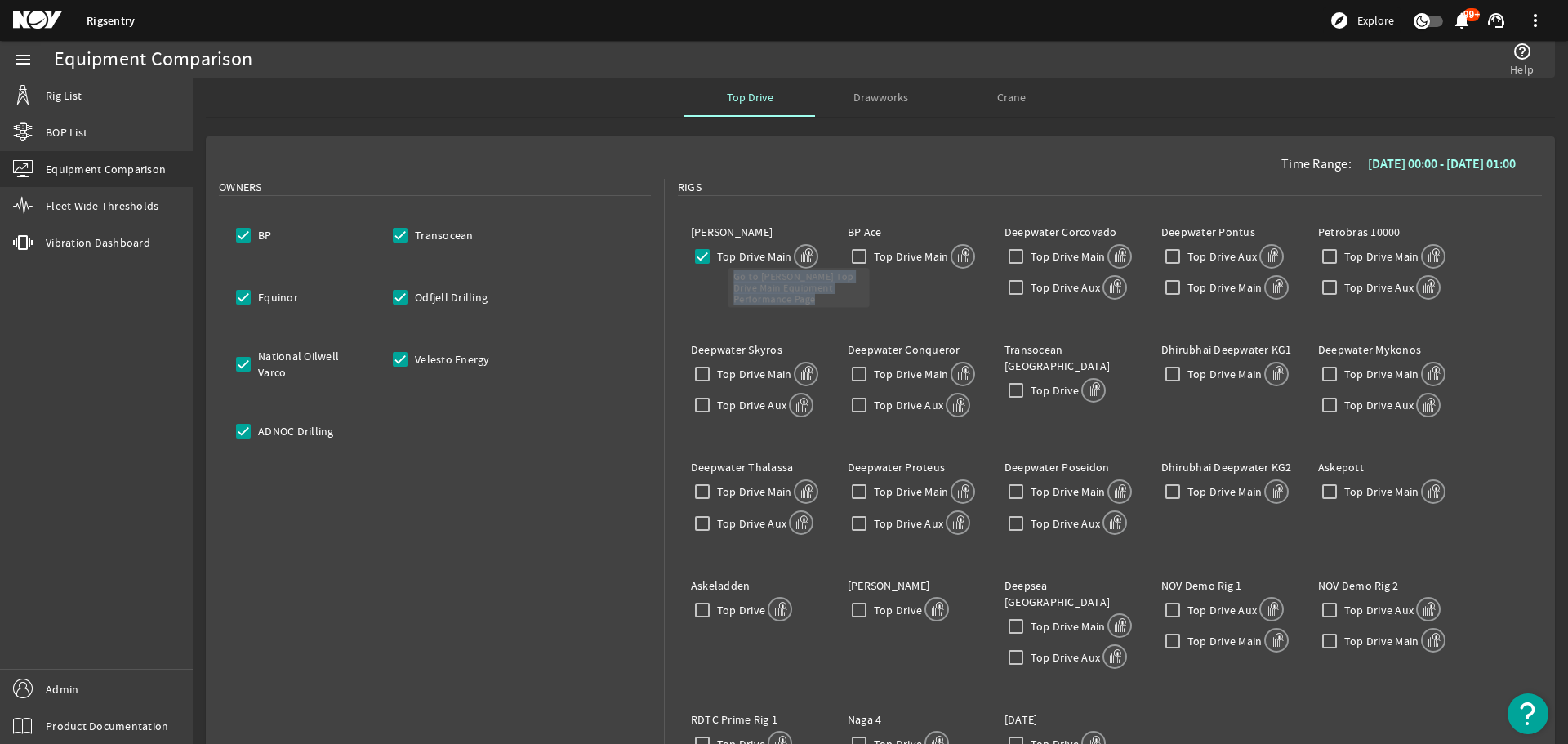
click at [796, 250] on mat-icon at bounding box center [806, 257] width 25 height 25
